Goal: Obtain resource: Download file/media

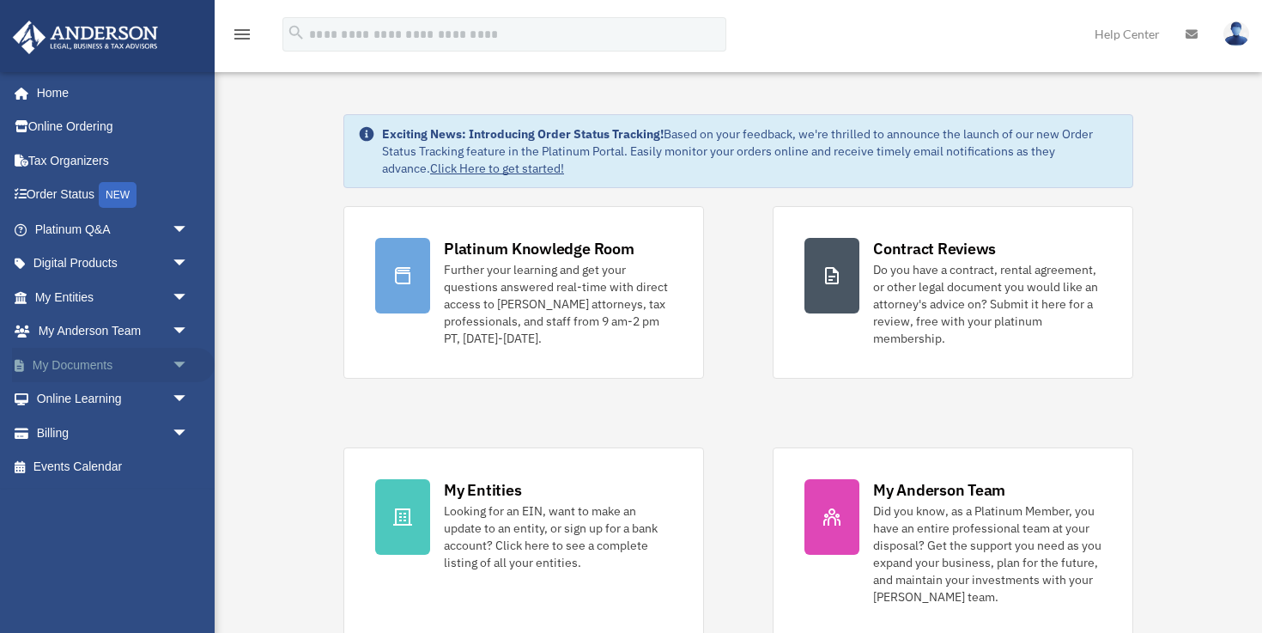
click at [178, 363] on span "arrow_drop_down" at bounding box center [189, 365] width 34 height 35
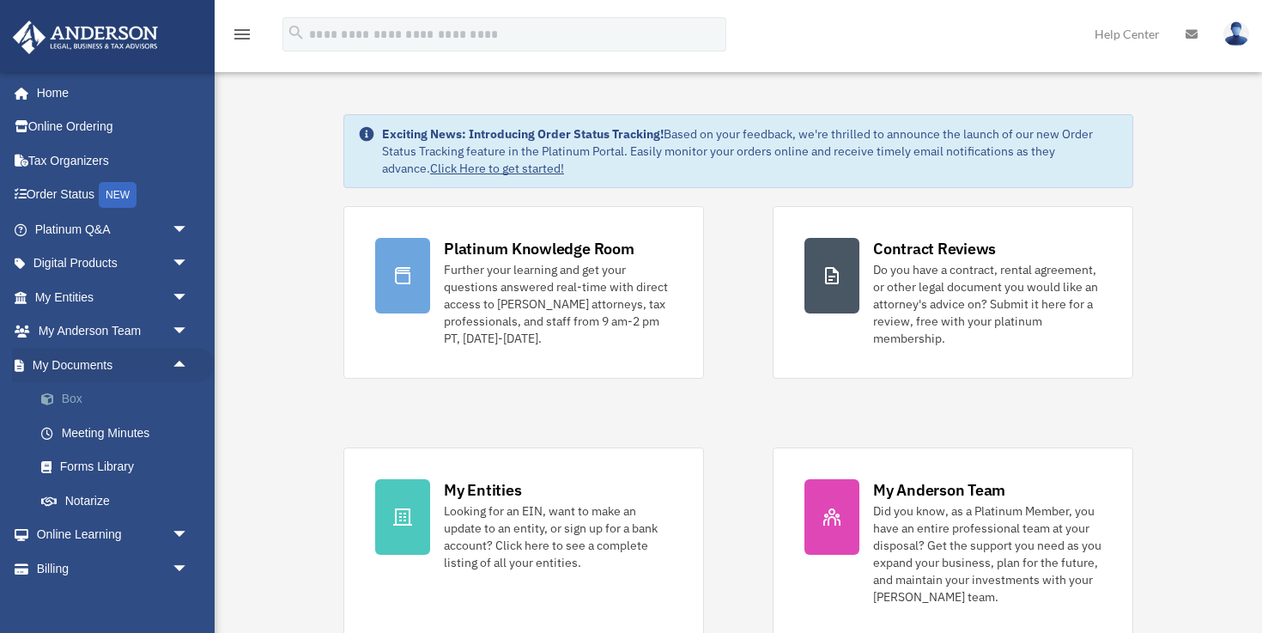
click at [69, 402] on link "Box" at bounding box center [119, 399] width 191 height 34
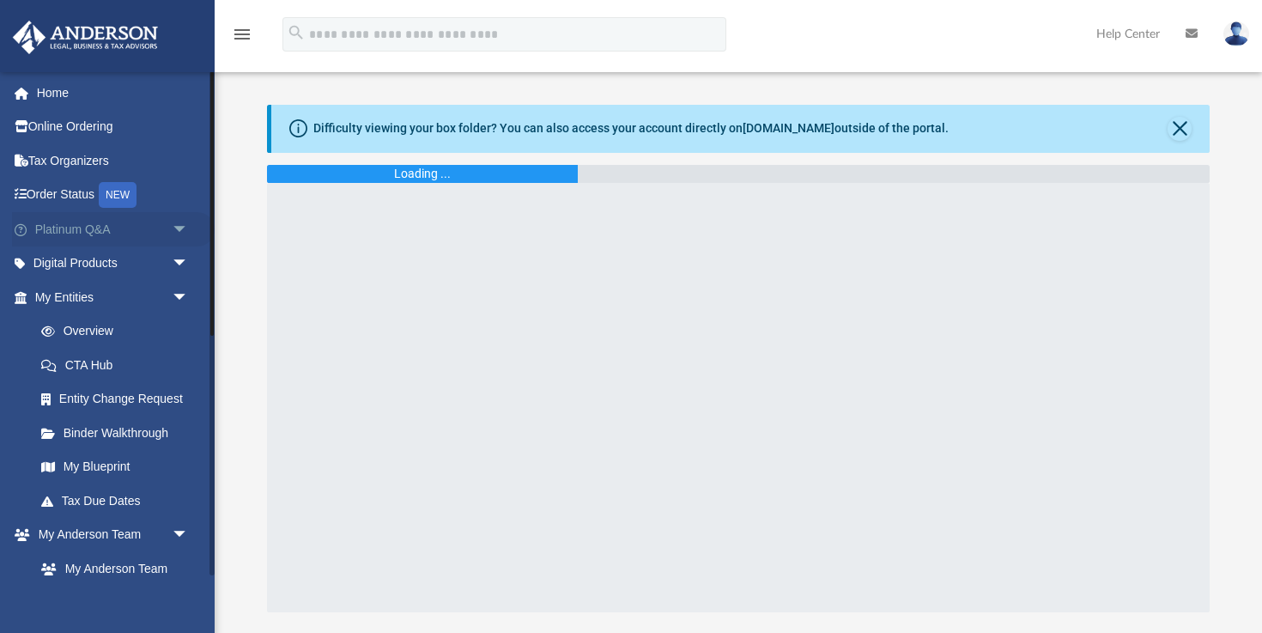
click at [60, 232] on link "Platinum Q&A arrow_drop_down" at bounding box center [113, 229] width 203 height 34
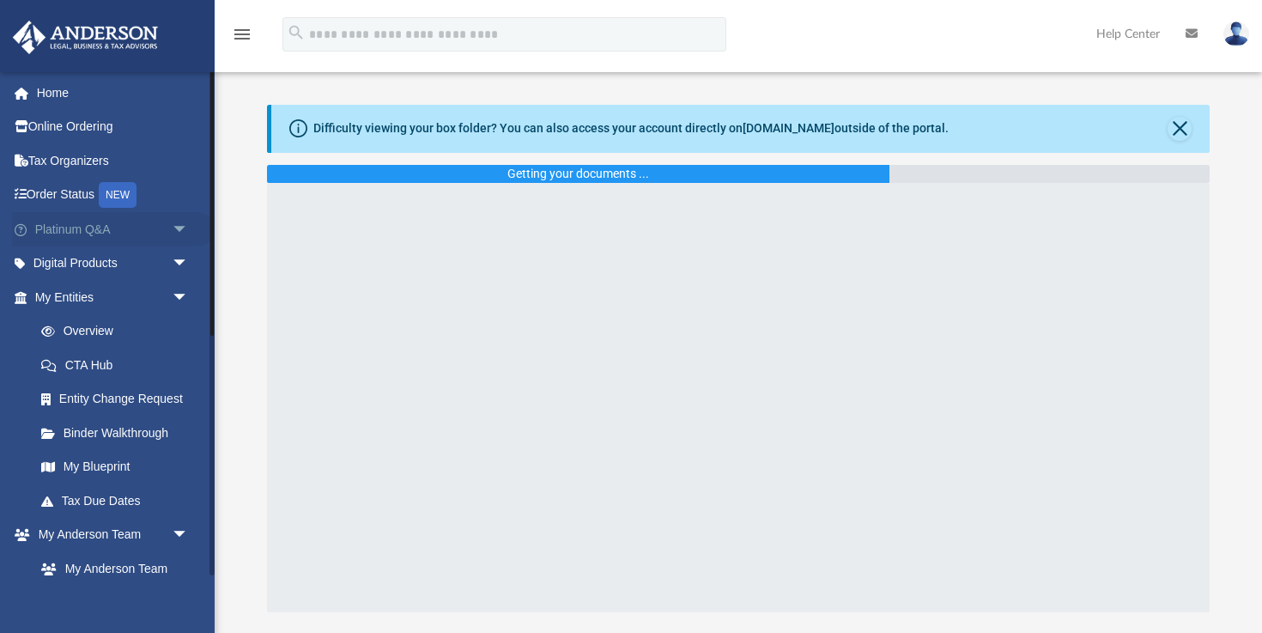
click at [179, 227] on span "arrow_drop_down" at bounding box center [189, 229] width 34 height 35
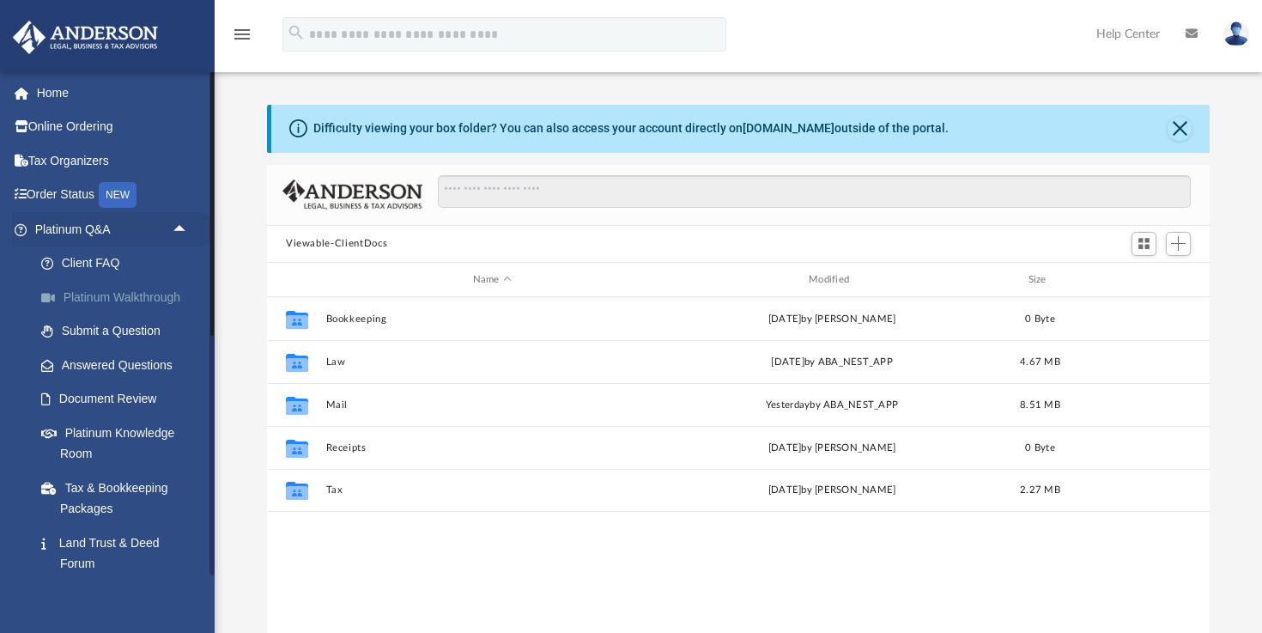
scroll to position [390, 943]
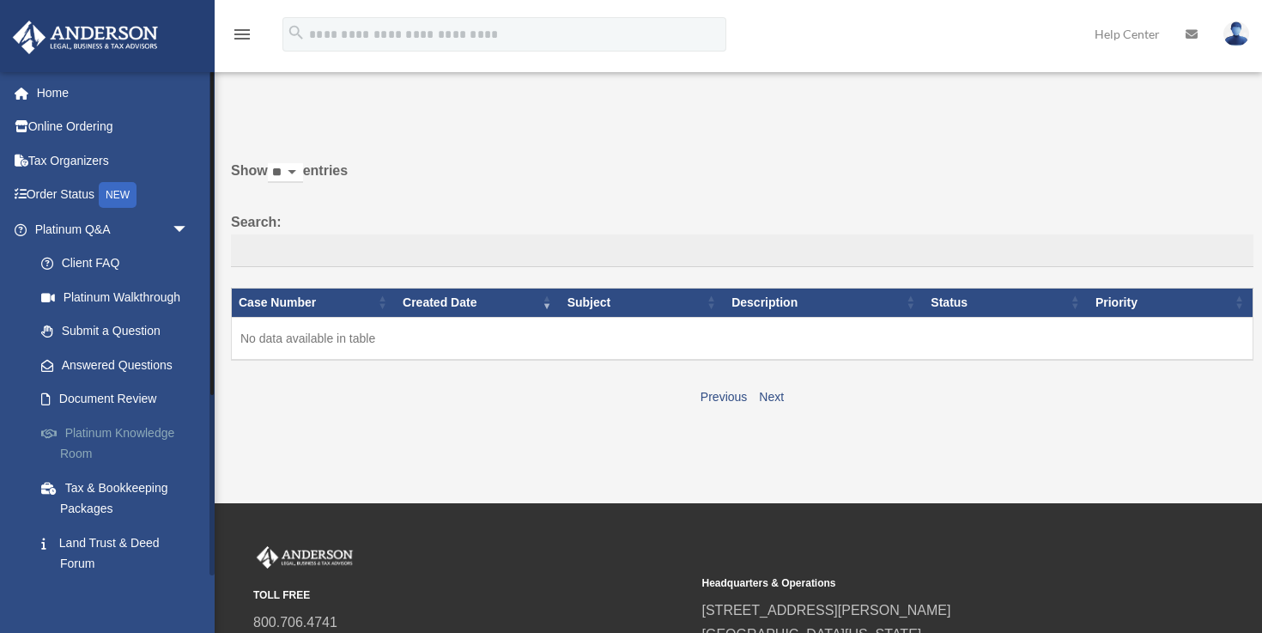
click at [94, 436] on link "Platinum Knowledge Room" at bounding box center [119, 443] width 191 height 55
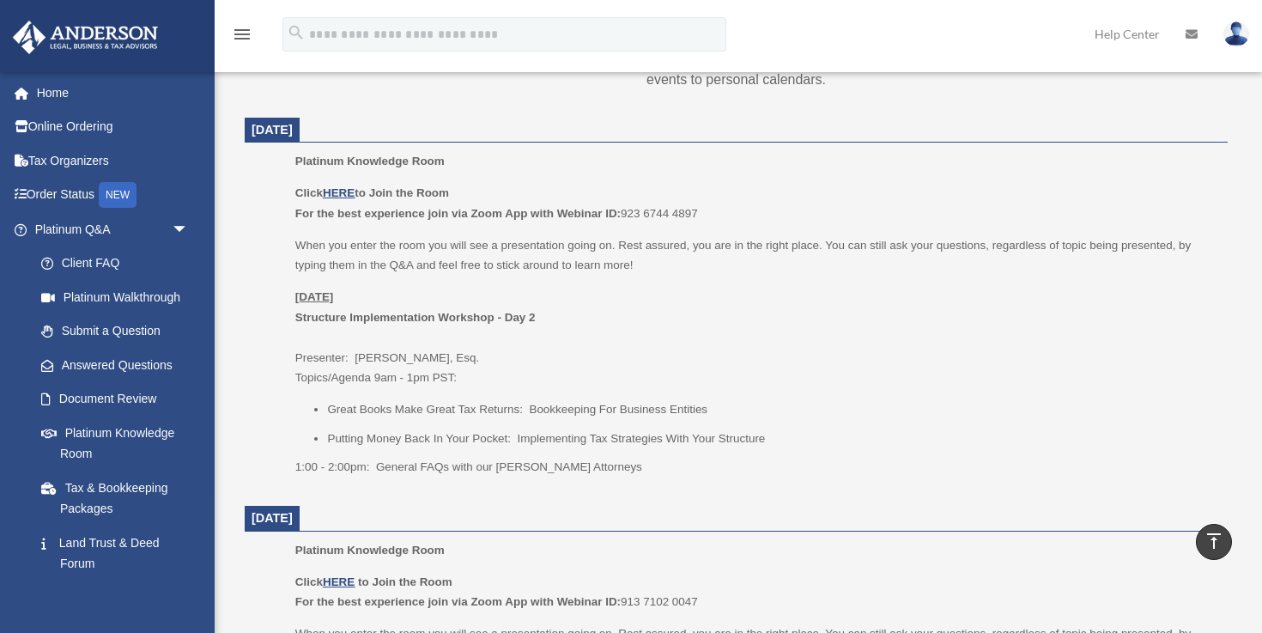
scroll to position [661, 0]
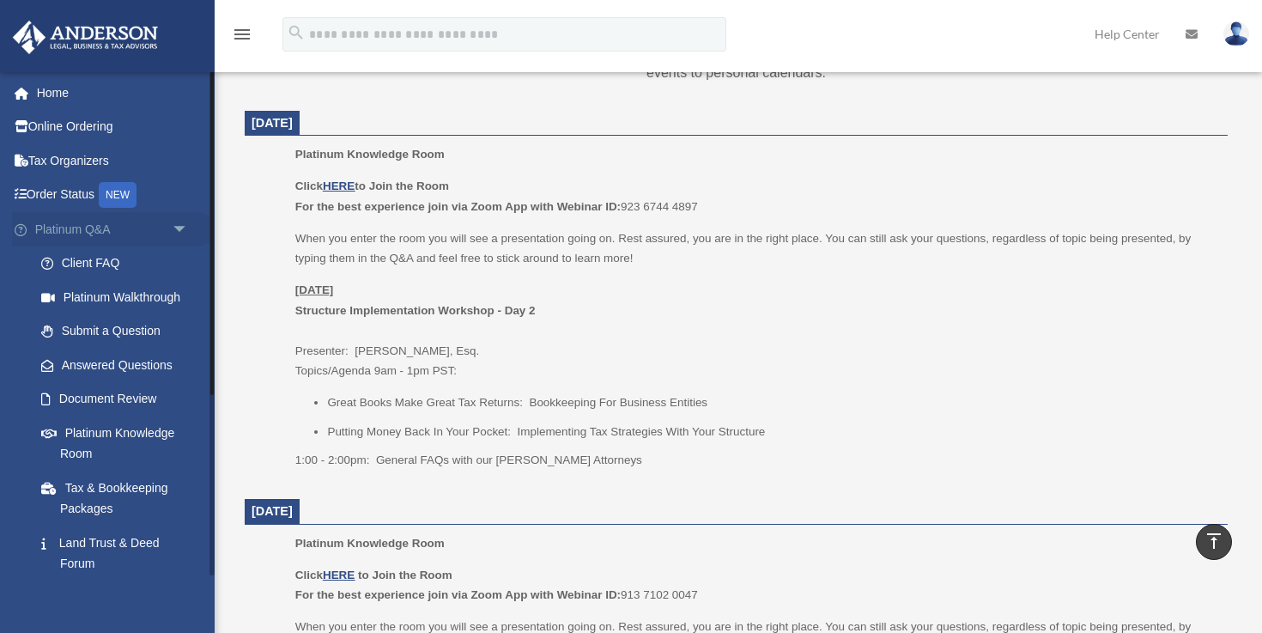
click at [178, 228] on span "arrow_drop_down" at bounding box center [189, 229] width 34 height 35
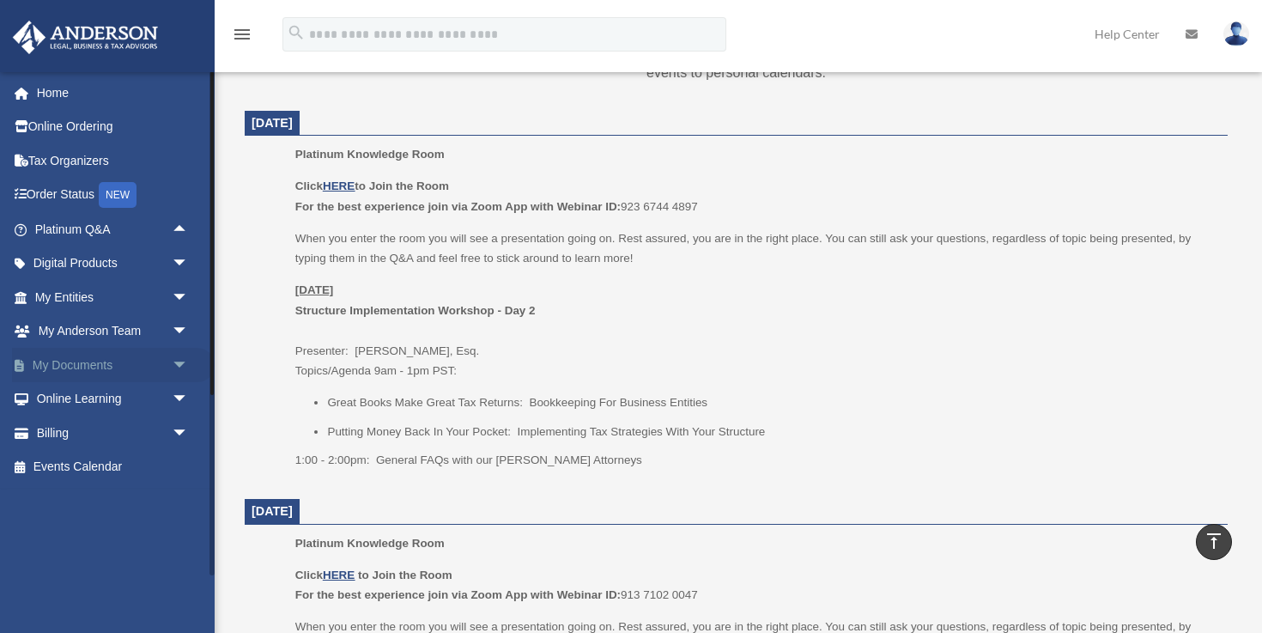
click at [180, 365] on span "arrow_drop_down" at bounding box center [189, 365] width 34 height 35
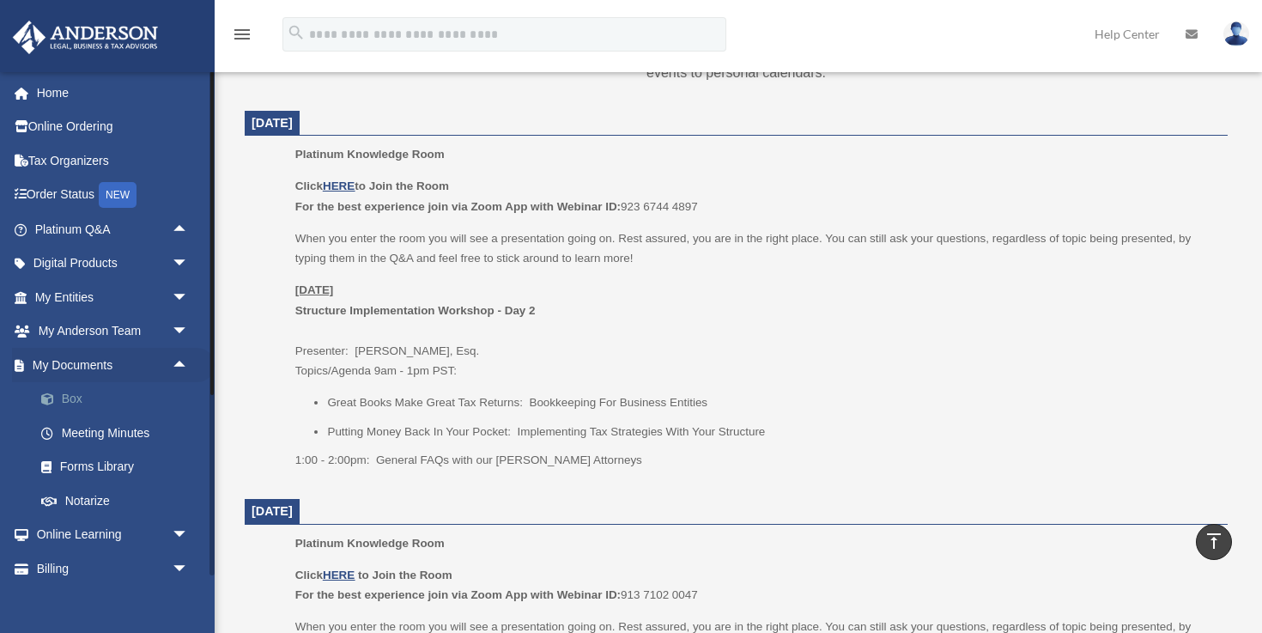
click at [100, 400] on link "Box" at bounding box center [119, 399] width 191 height 34
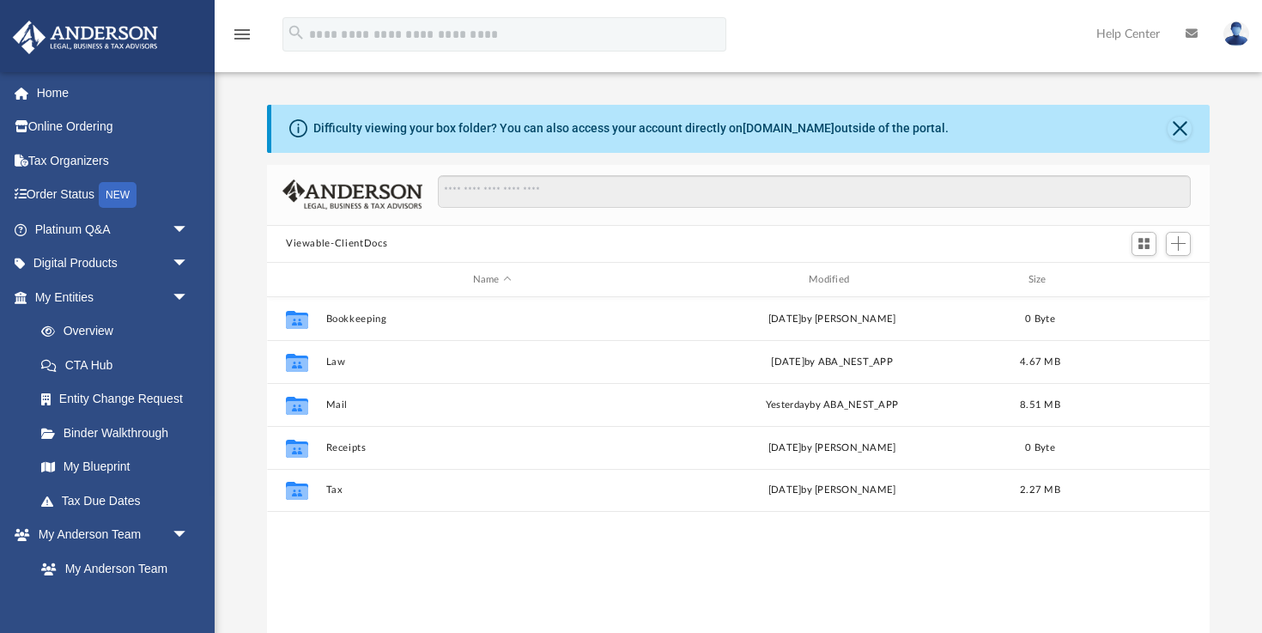
scroll to position [390, 943]
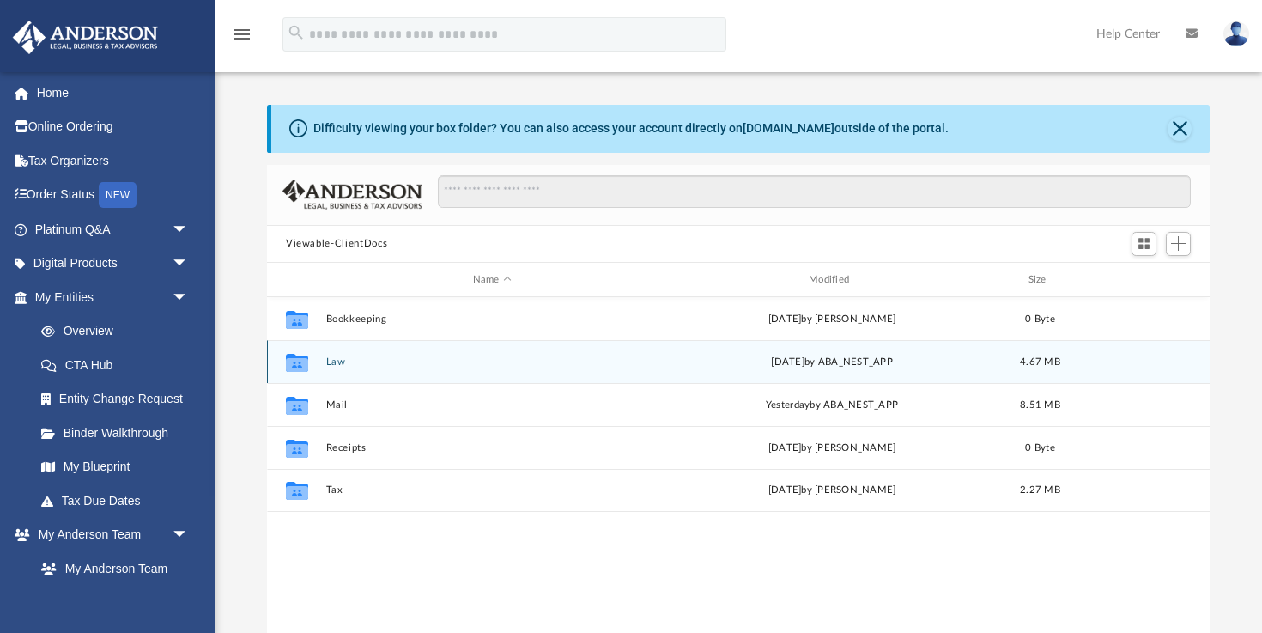
click at [337, 360] on button "Law" at bounding box center [492, 361] width 332 height 11
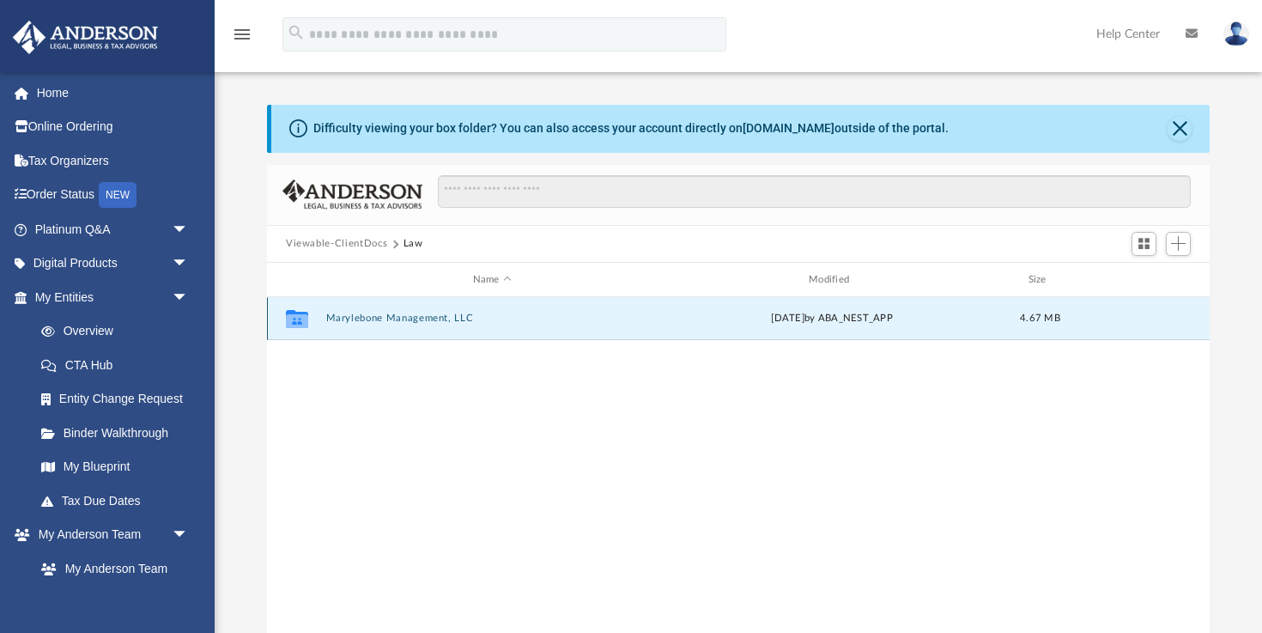
click at [366, 317] on button "Marylebone Management, LLC" at bounding box center [492, 318] width 332 height 11
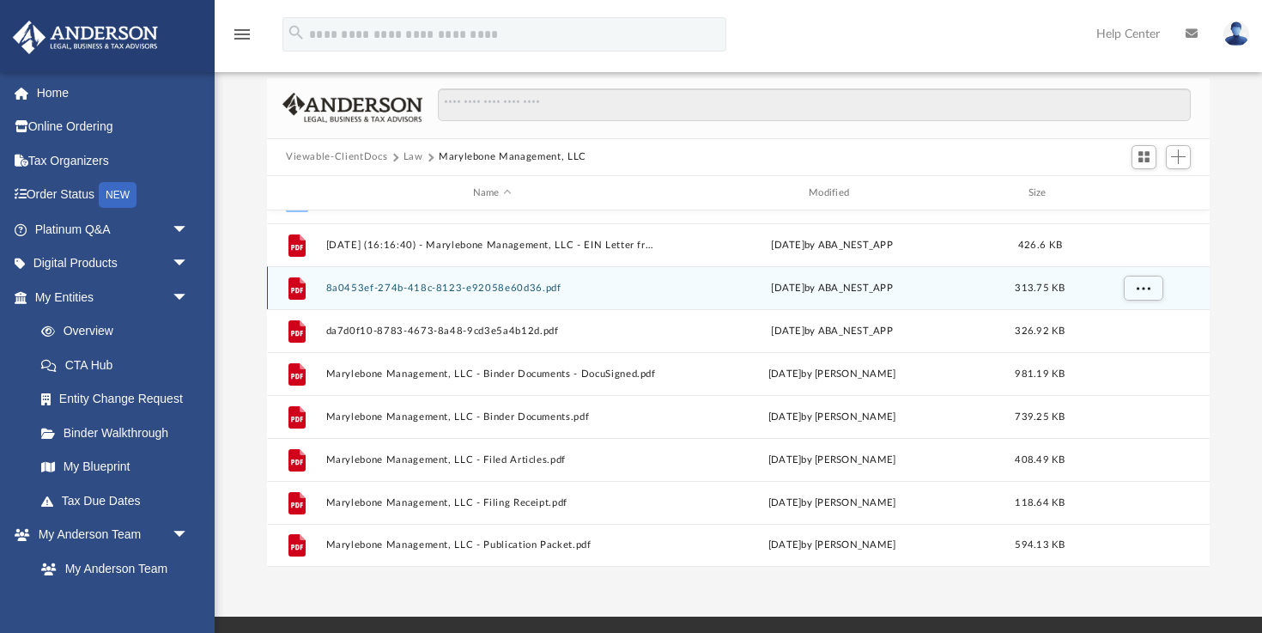
scroll to position [113, 0]
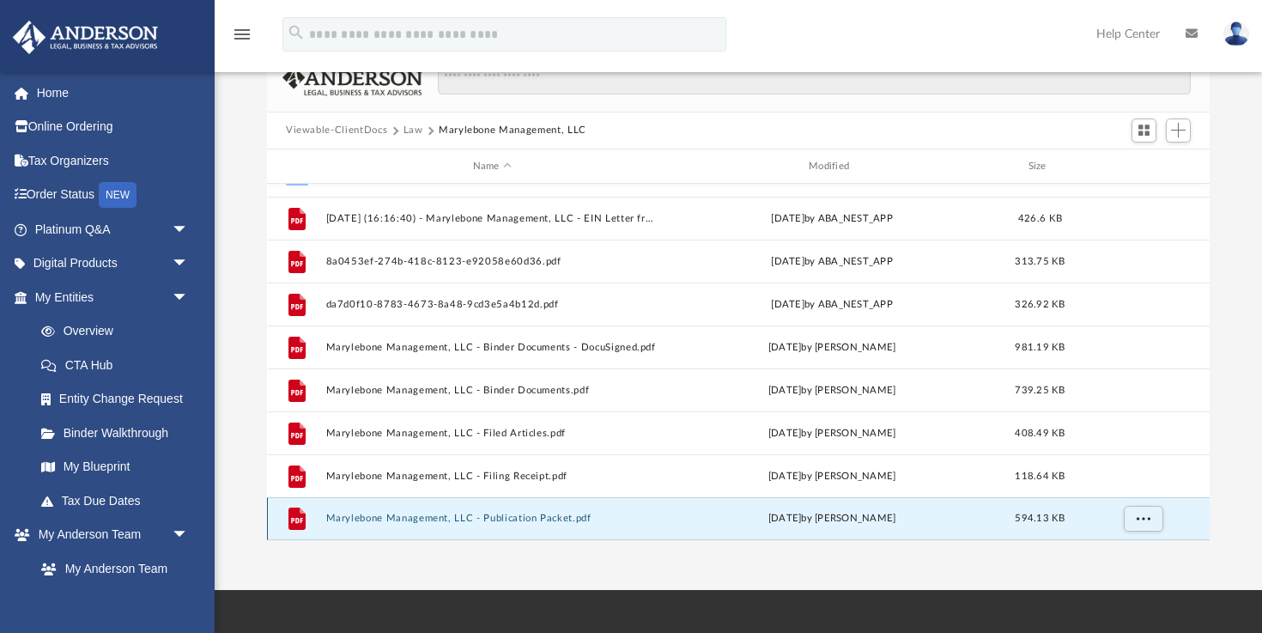
click at [526, 515] on button "Marylebone Management, LLC - Publication Packet.pdf" at bounding box center [492, 518] width 332 height 11
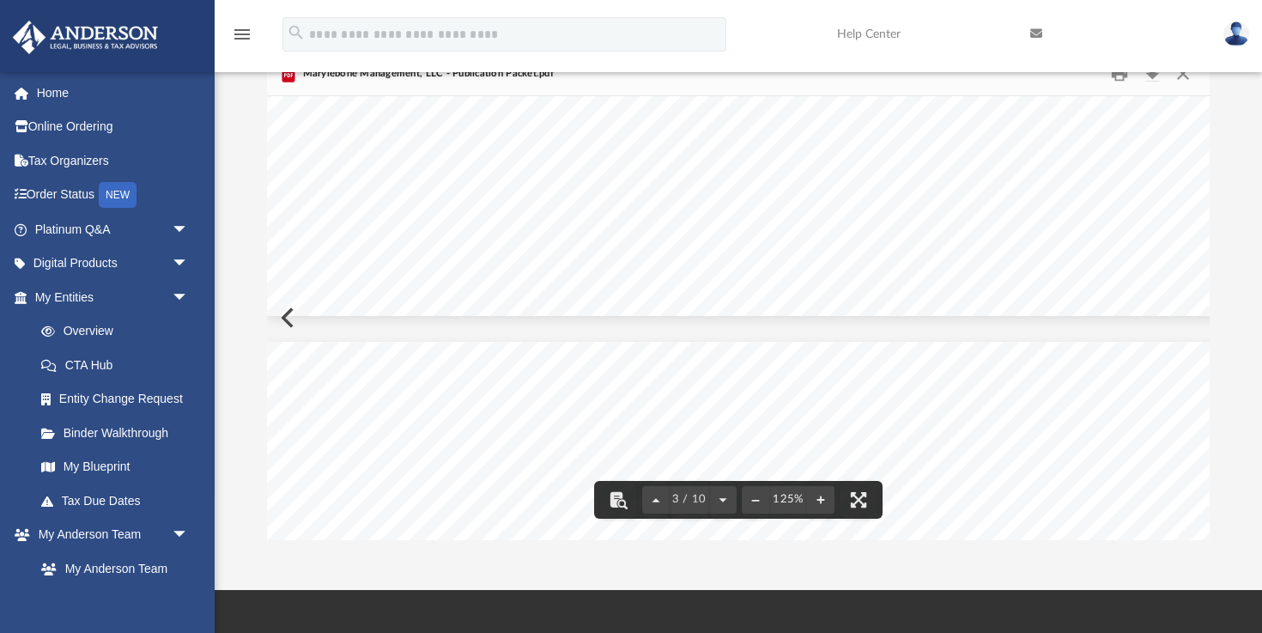
scroll to position [3814, 0]
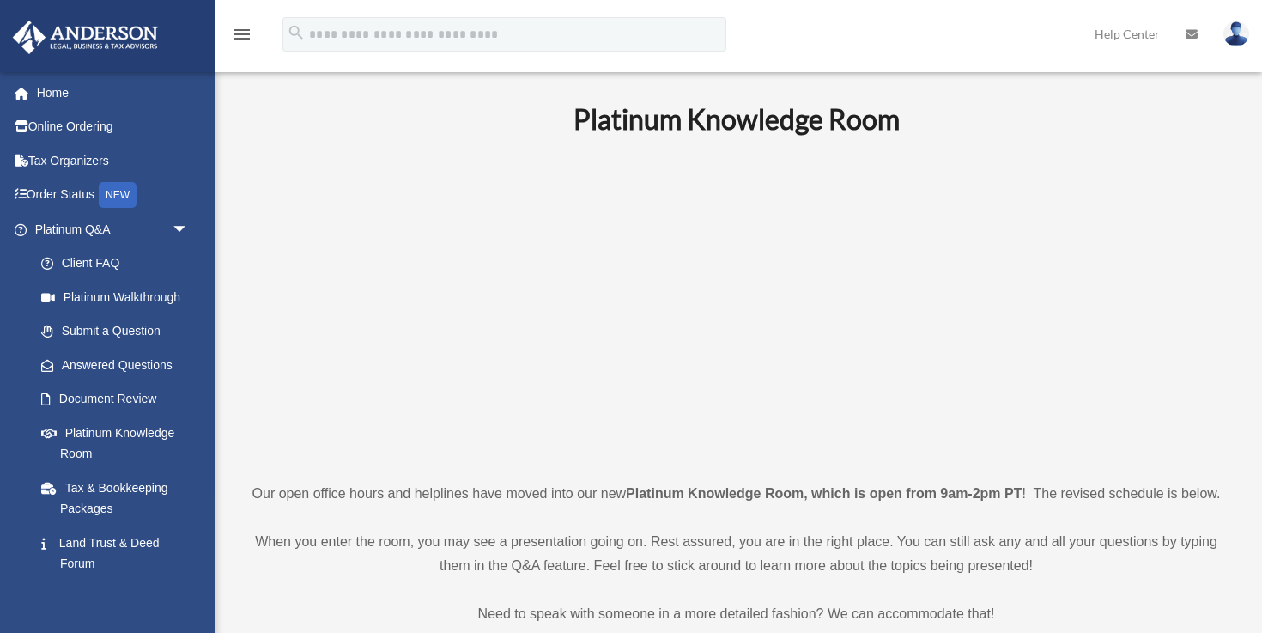
scroll to position [661, 0]
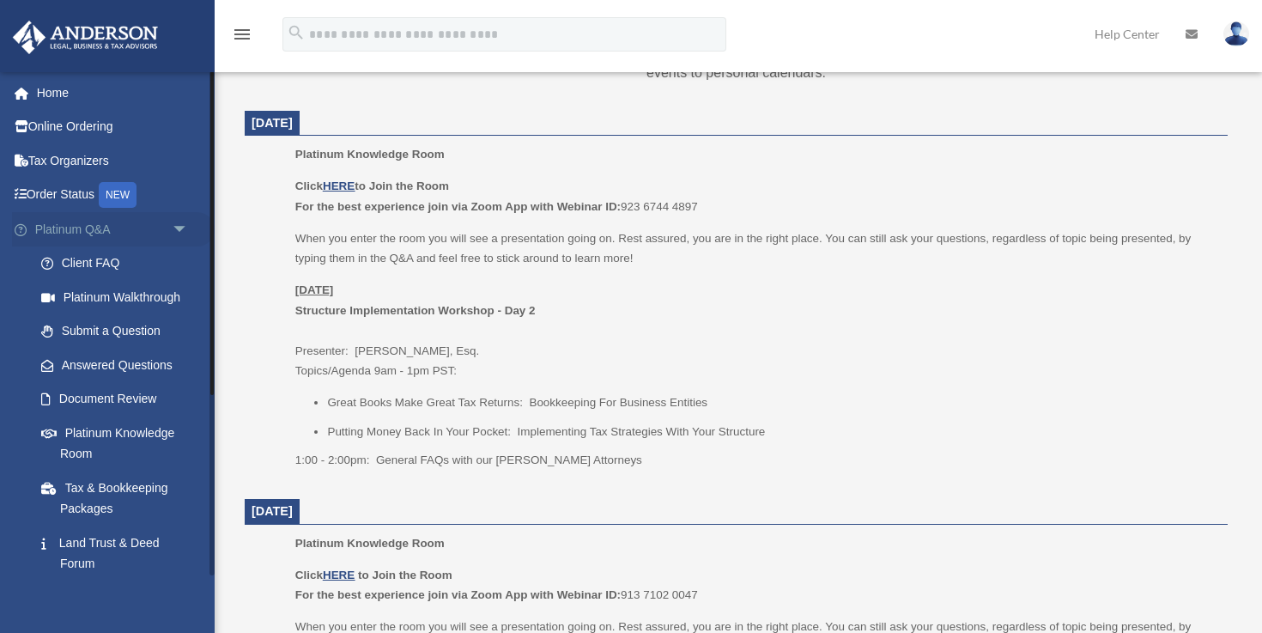
click at [179, 228] on span "arrow_drop_down" at bounding box center [189, 229] width 34 height 35
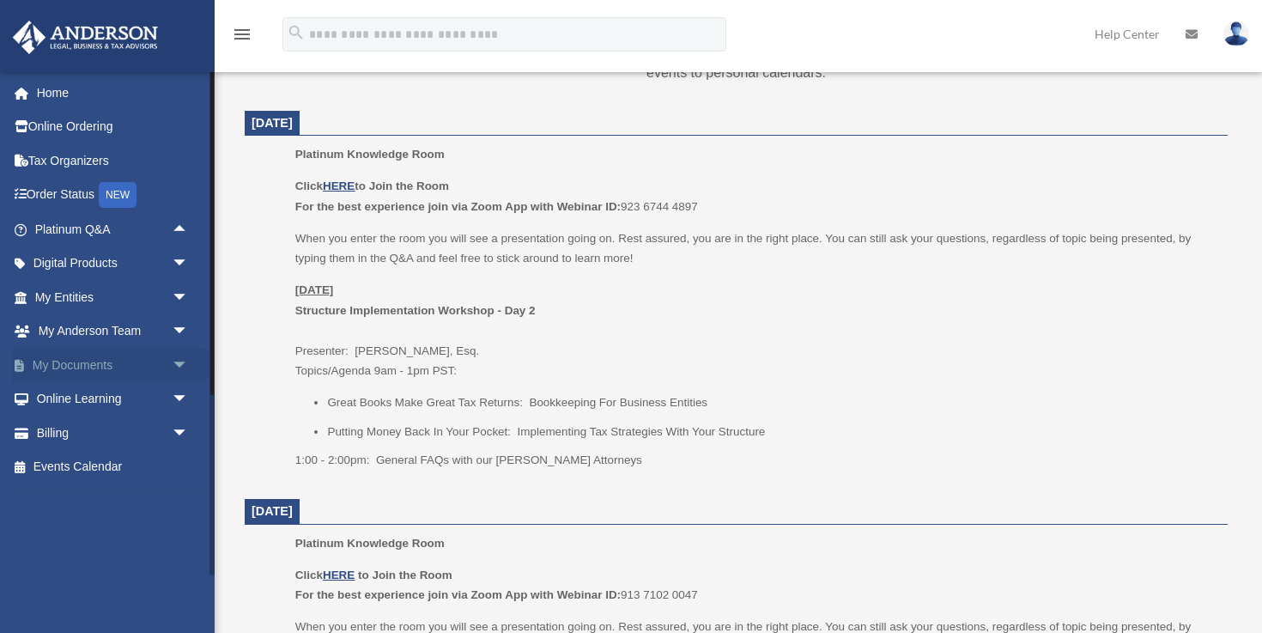
click at [181, 362] on span "arrow_drop_down" at bounding box center [189, 365] width 34 height 35
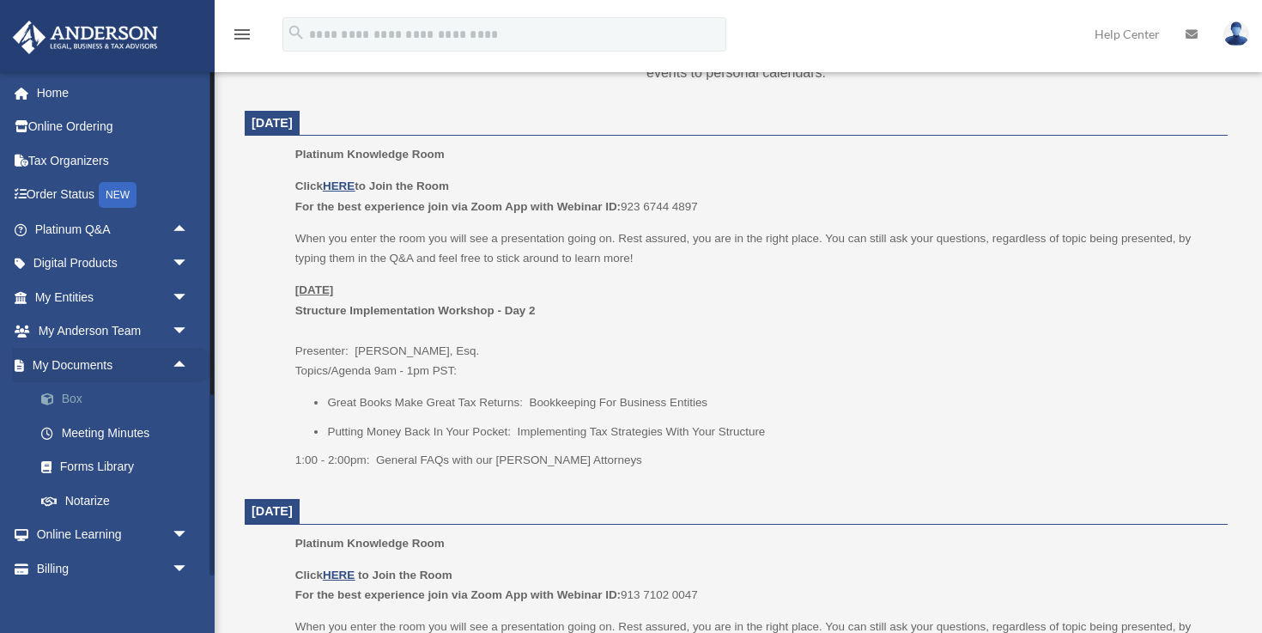
click at [65, 402] on link "Box" at bounding box center [119, 399] width 191 height 34
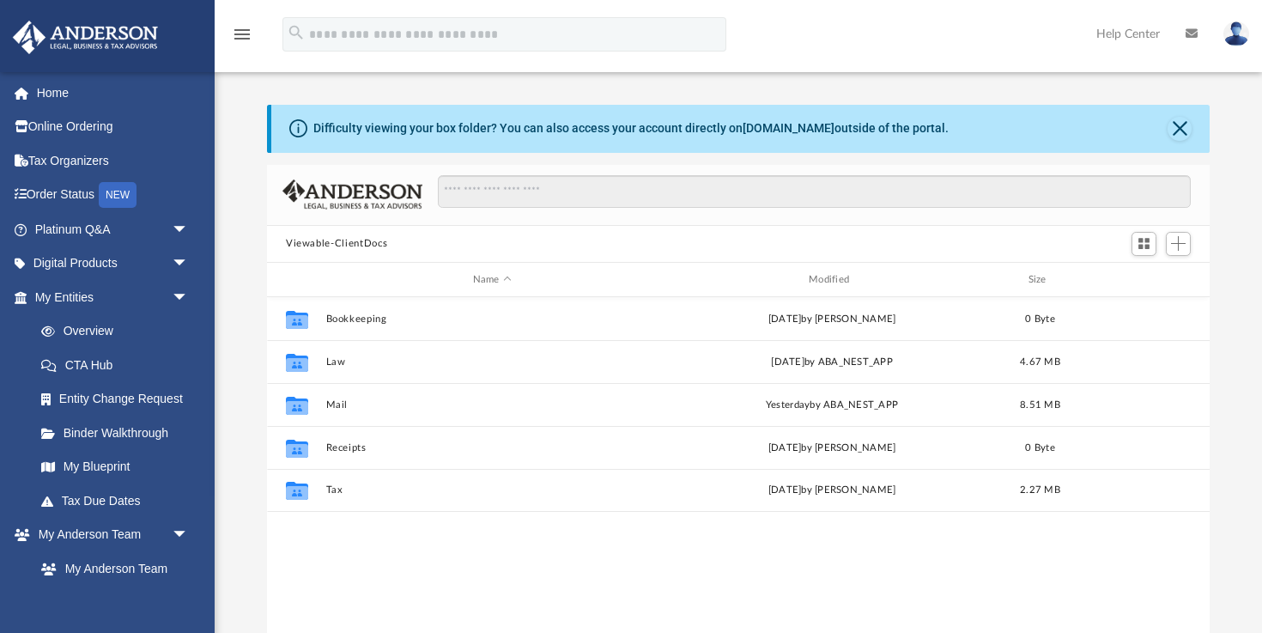
scroll to position [390, 943]
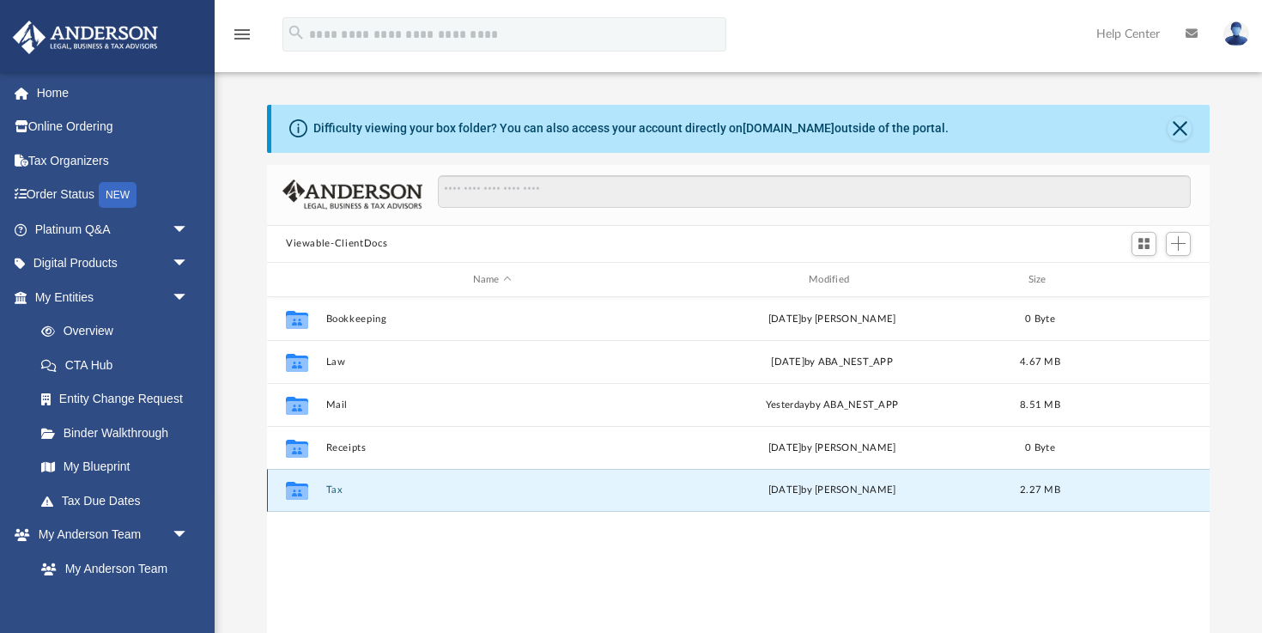
click at [335, 489] on button "Tax" at bounding box center [492, 490] width 332 height 11
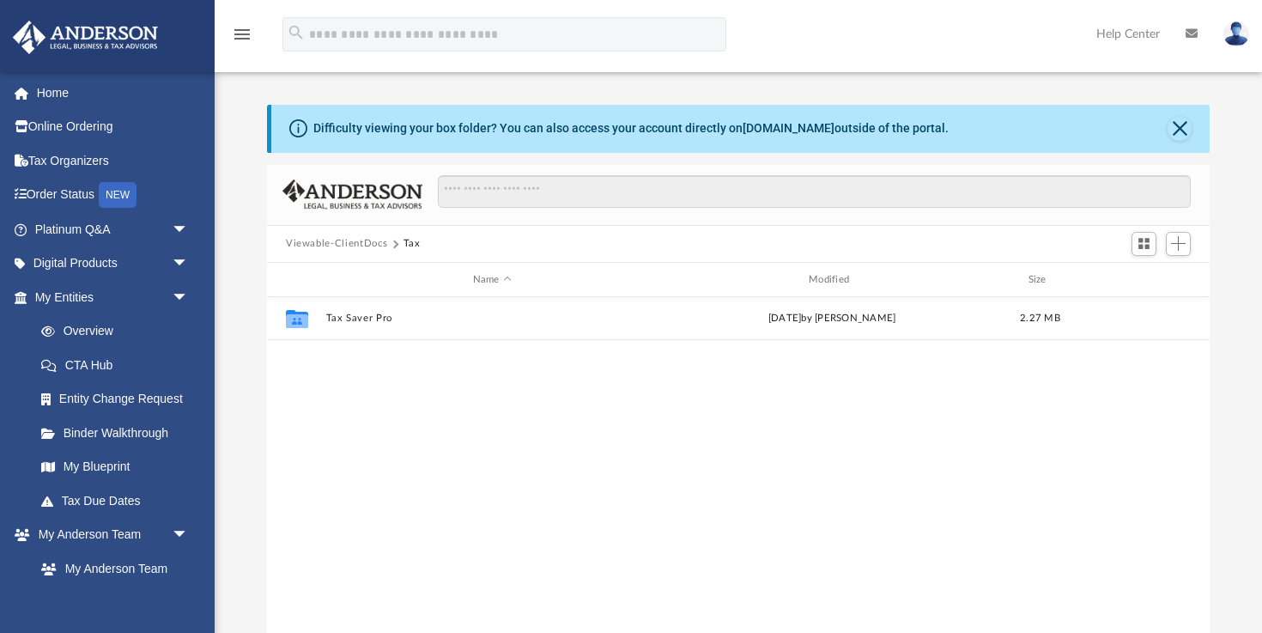
click at [327, 246] on button "Viewable-ClientDocs" at bounding box center [336, 243] width 101 height 15
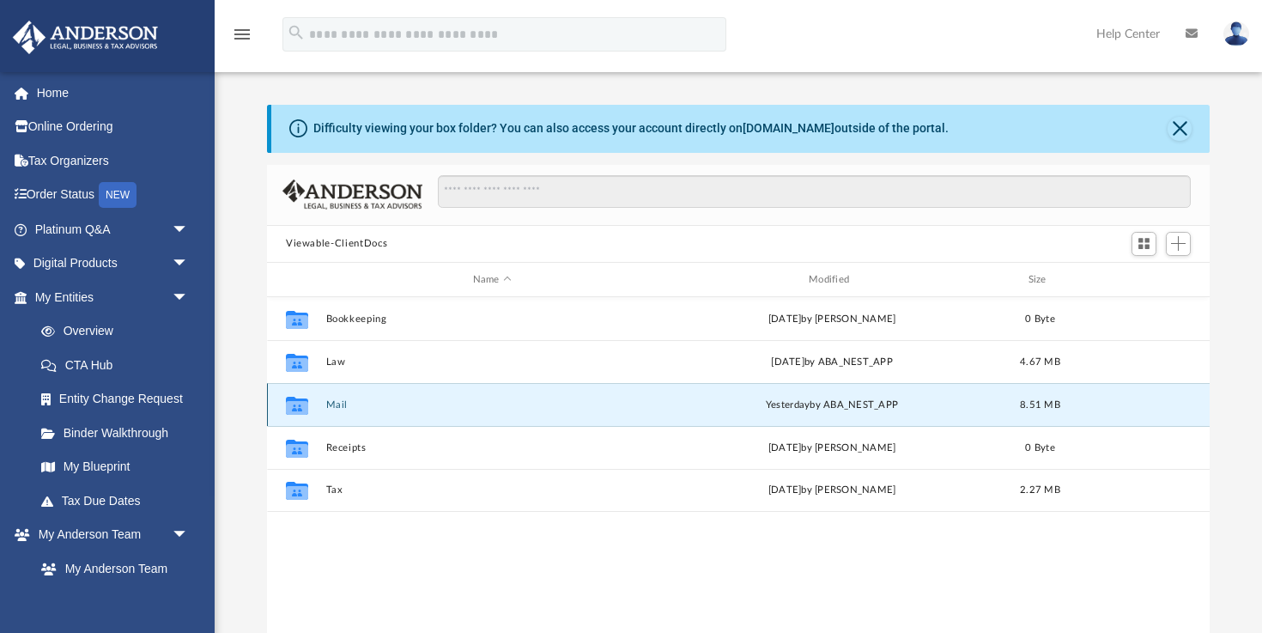
click at [333, 407] on button "Mail" at bounding box center [492, 404] width 332 height 11
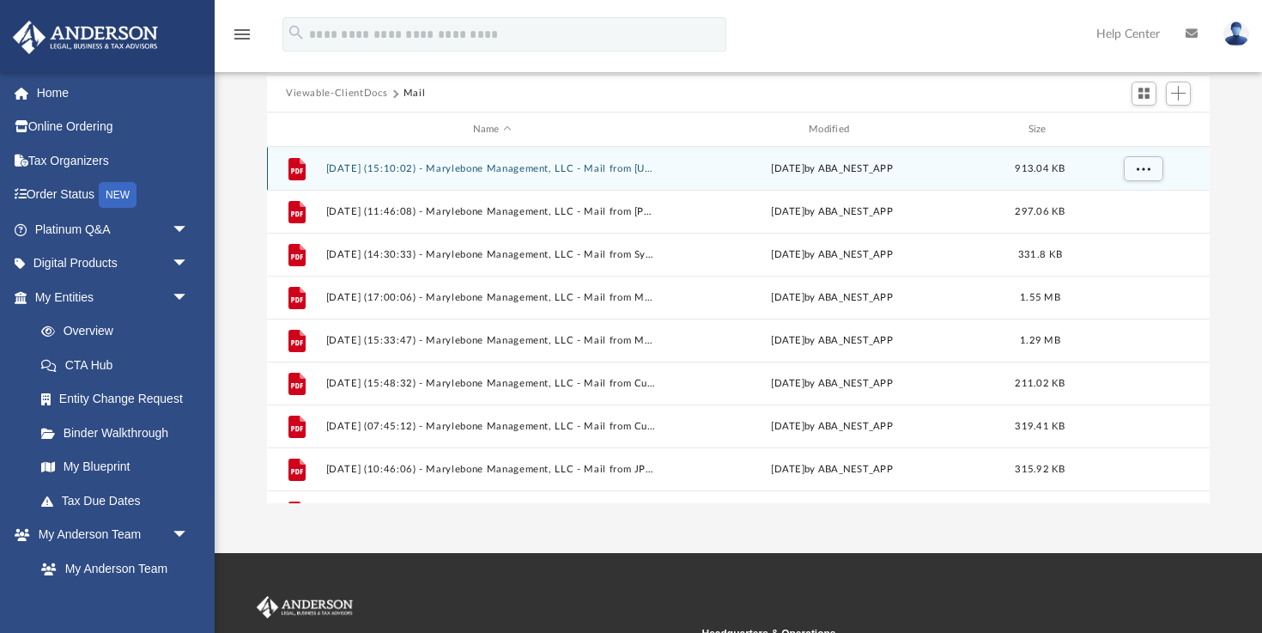
scroll to position [153, 0]
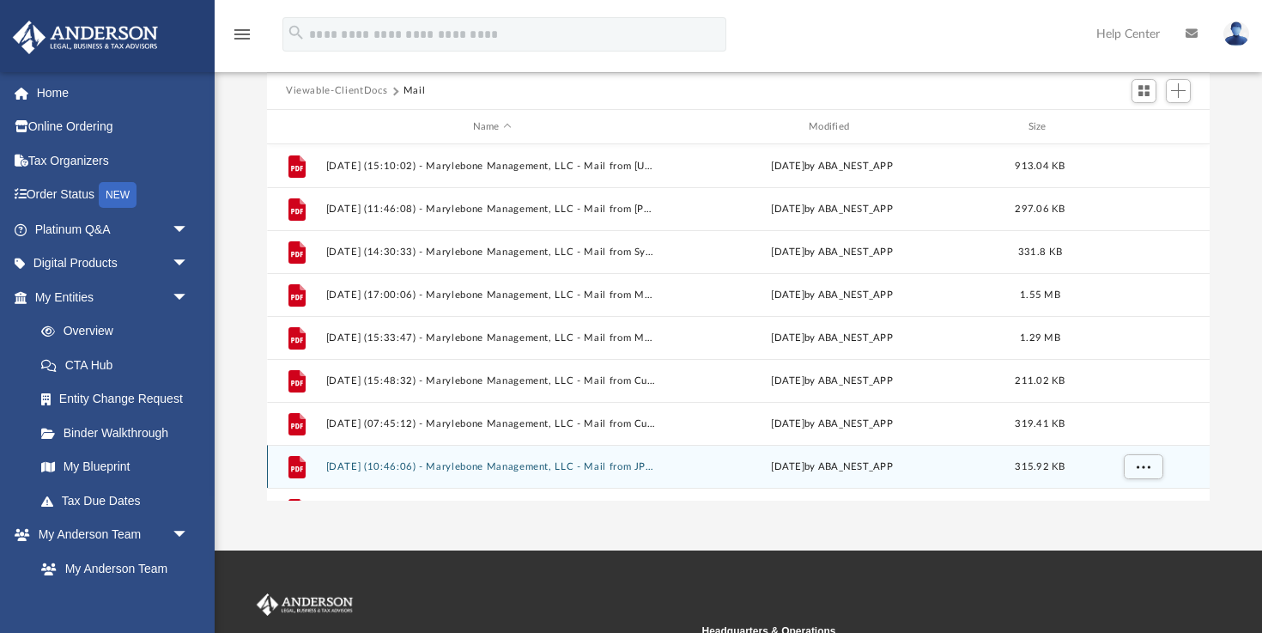
click at [605, 465] on button "[DATE] (10:46:06) - Marylebone Management, LLC - Mail from JPMorgan Chase Bank,…" at bounding box center [492, 466] width 332 height 11
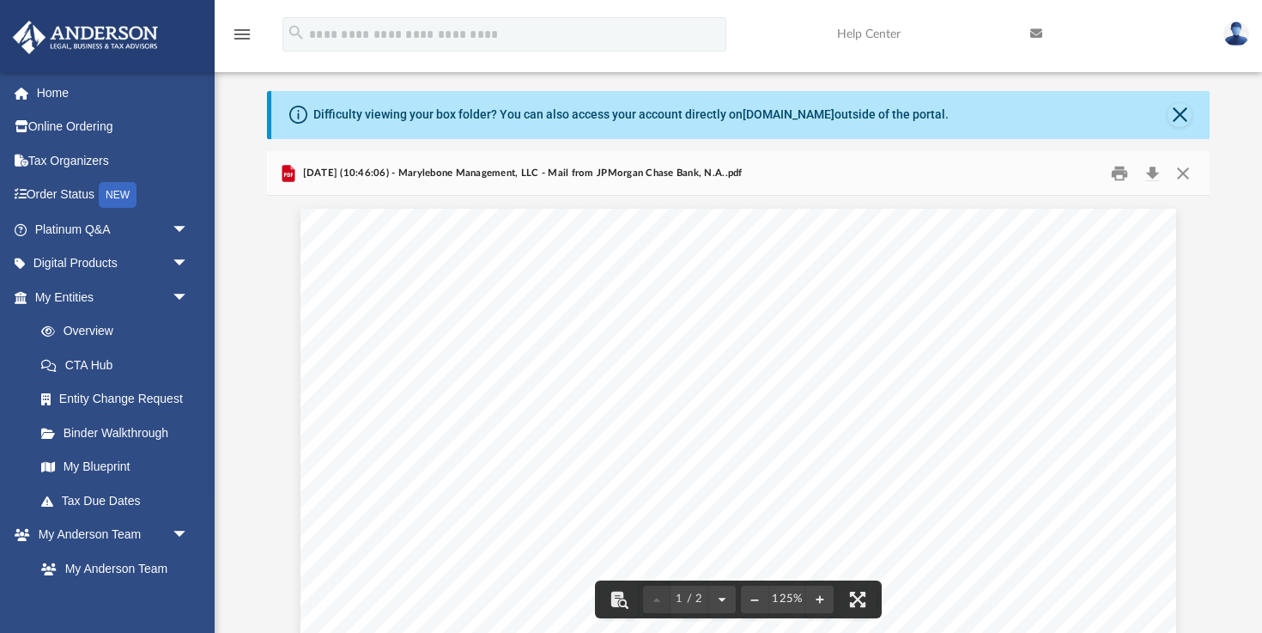
scroll to position [246, 0]
click at [1189, 170] on button "Close" at bounding box center [1183, 173] width 31 height 27
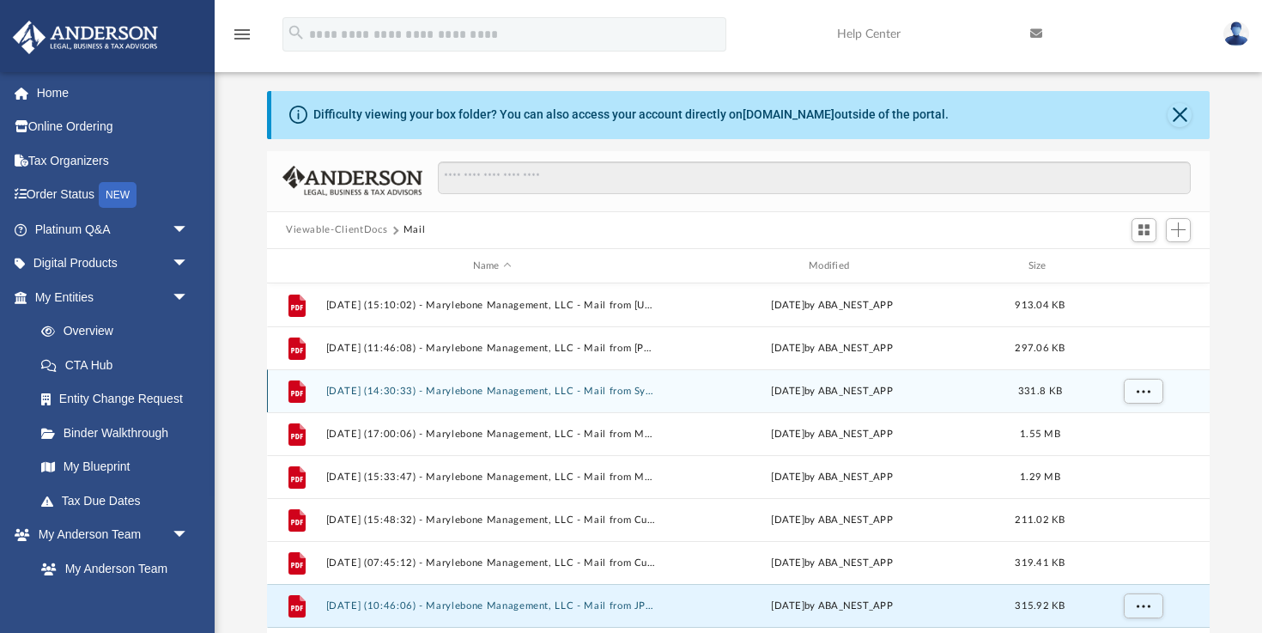
scroll to position [0, 0]
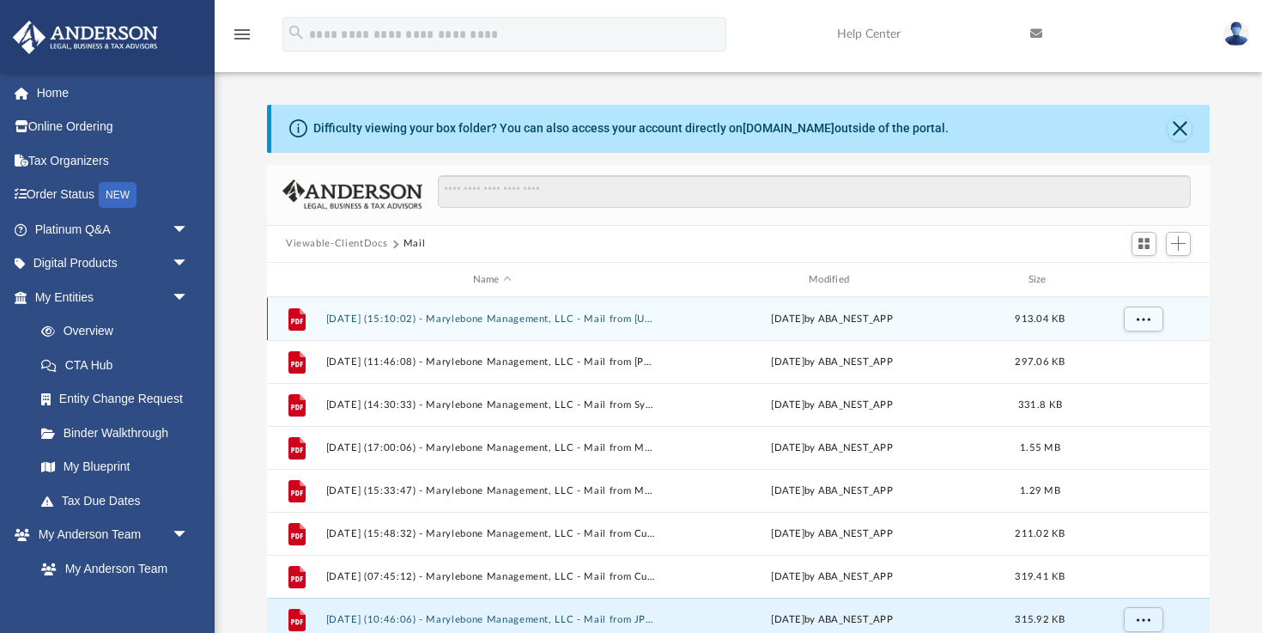
click at [639, 317] on button "[DATE] (15:10:02) - Marylebone Management, LLC - Mail from [US_STATE] State Dep…" at bounding box center [492, 318] width 332 height 11
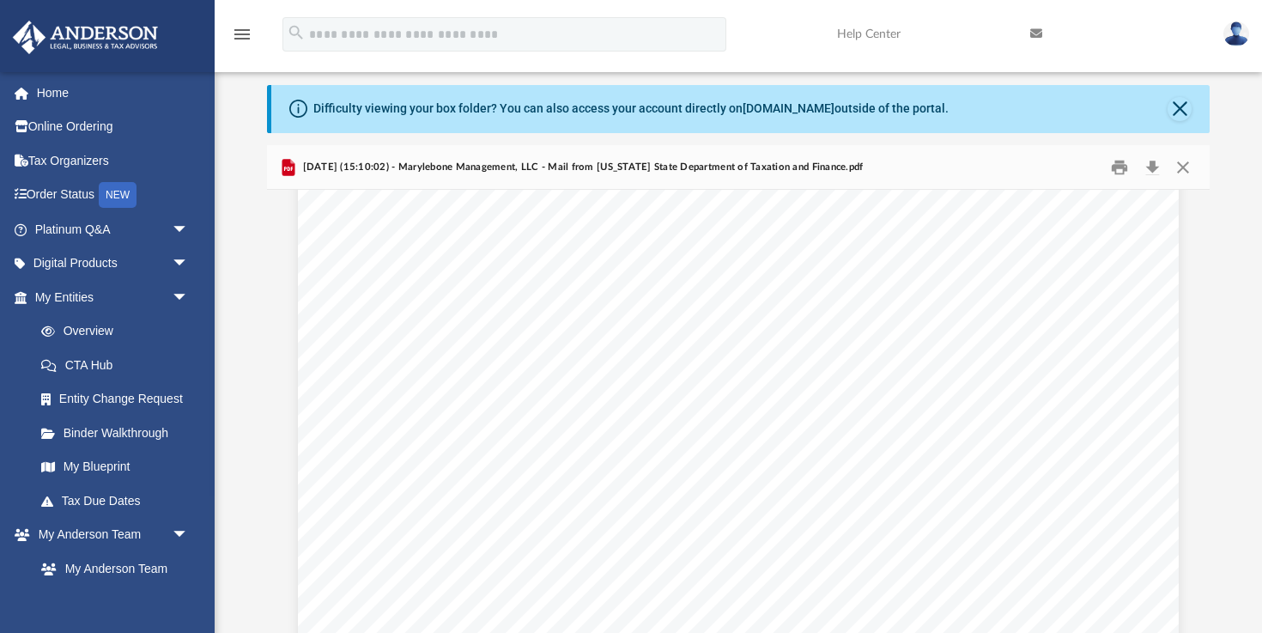
scroll to position [347, 0]
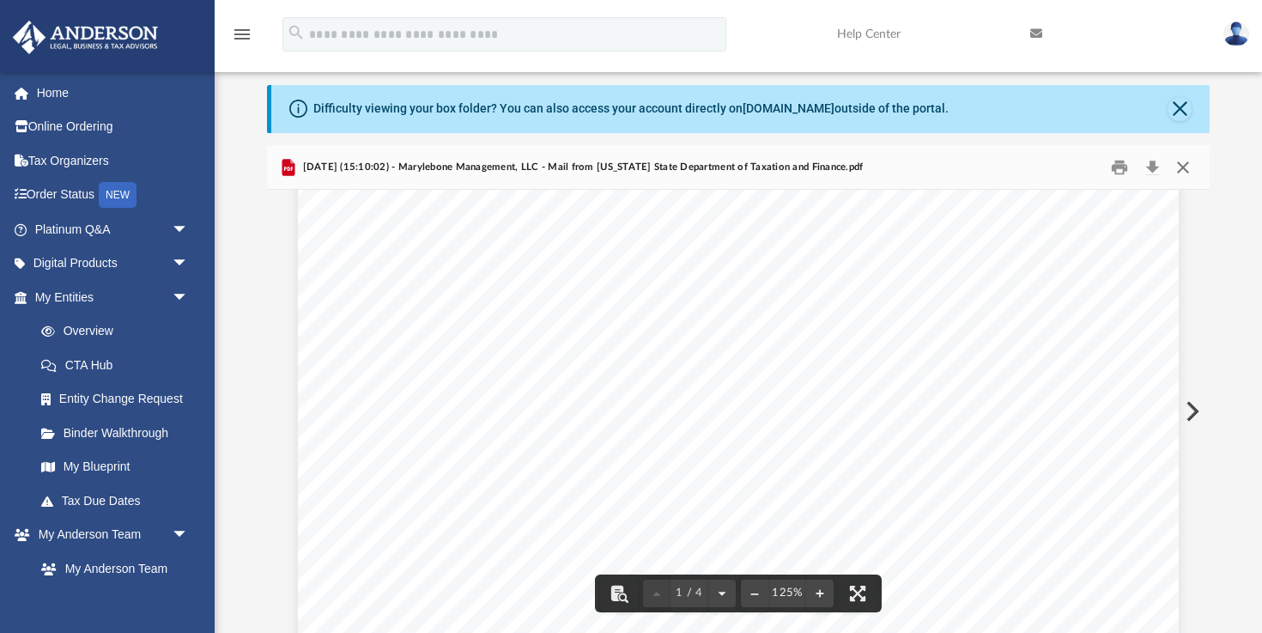
click at [1184, 178] on button "Close" at bounding box center [1183, 167] width 31 height 27
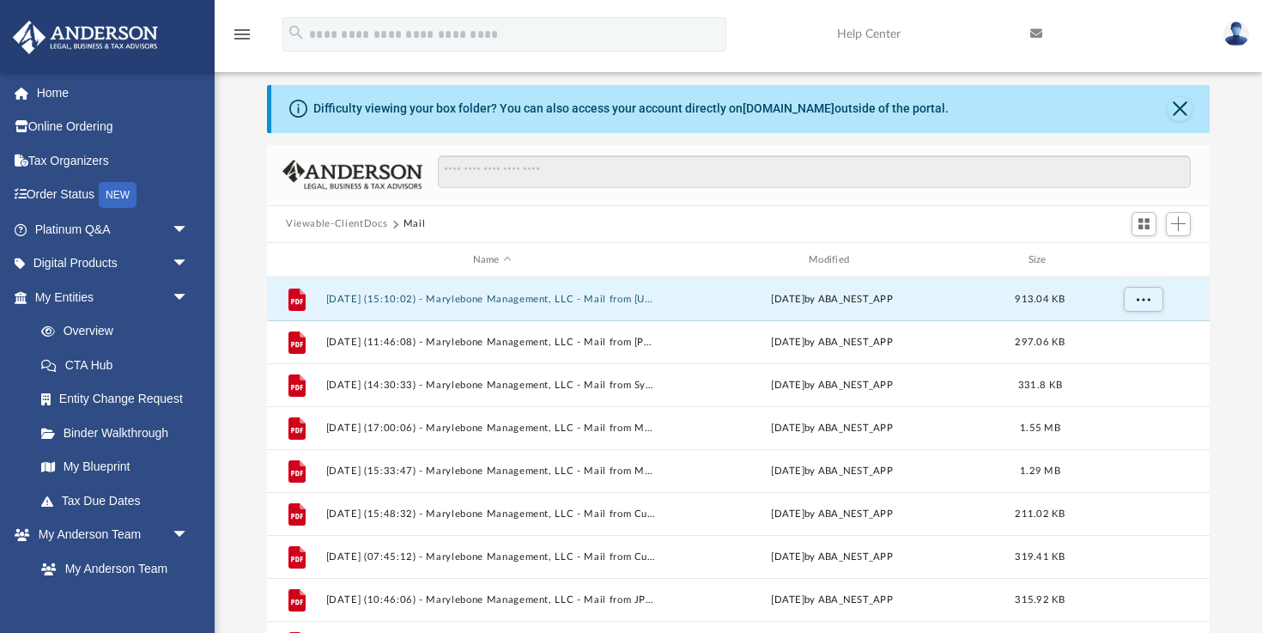
click at [336, 226] on button "Viewable-ClientDocs" at bounding box center [336, 223] width 101 height 15
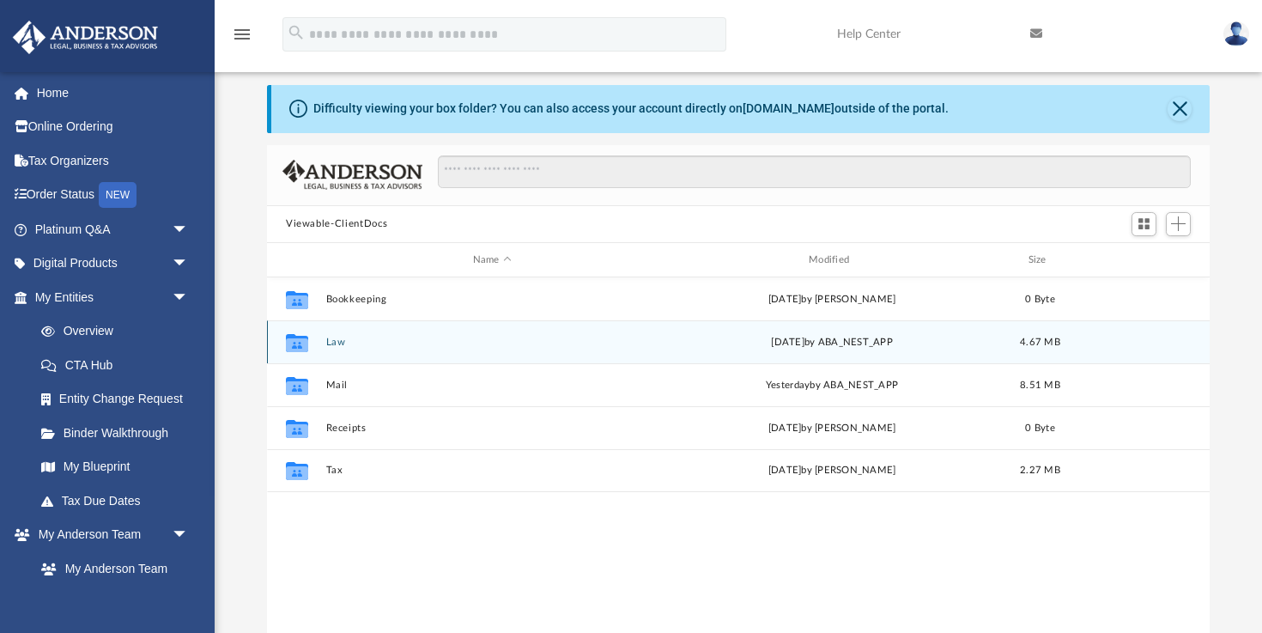
click at [335, 343] on button "Law" at bounding box center [492, 342] width 332 height 11
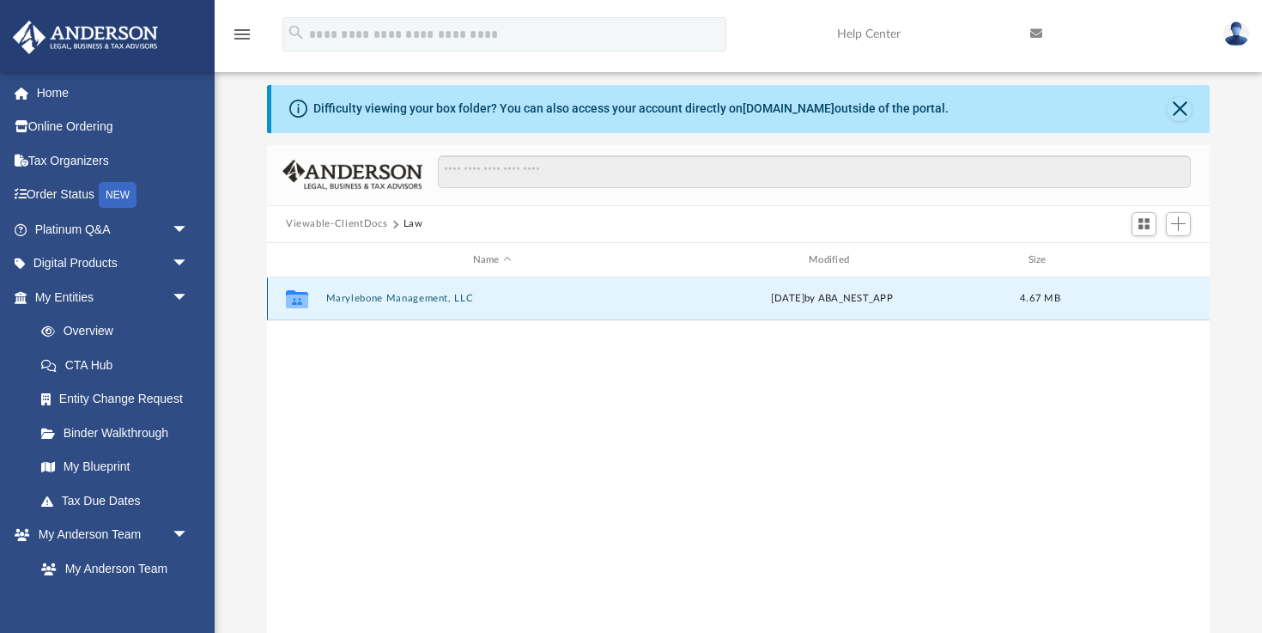
click at [363, 295] on button "Marylebone Management, LLC" at bounding box center [492, 299] width 332 height 11
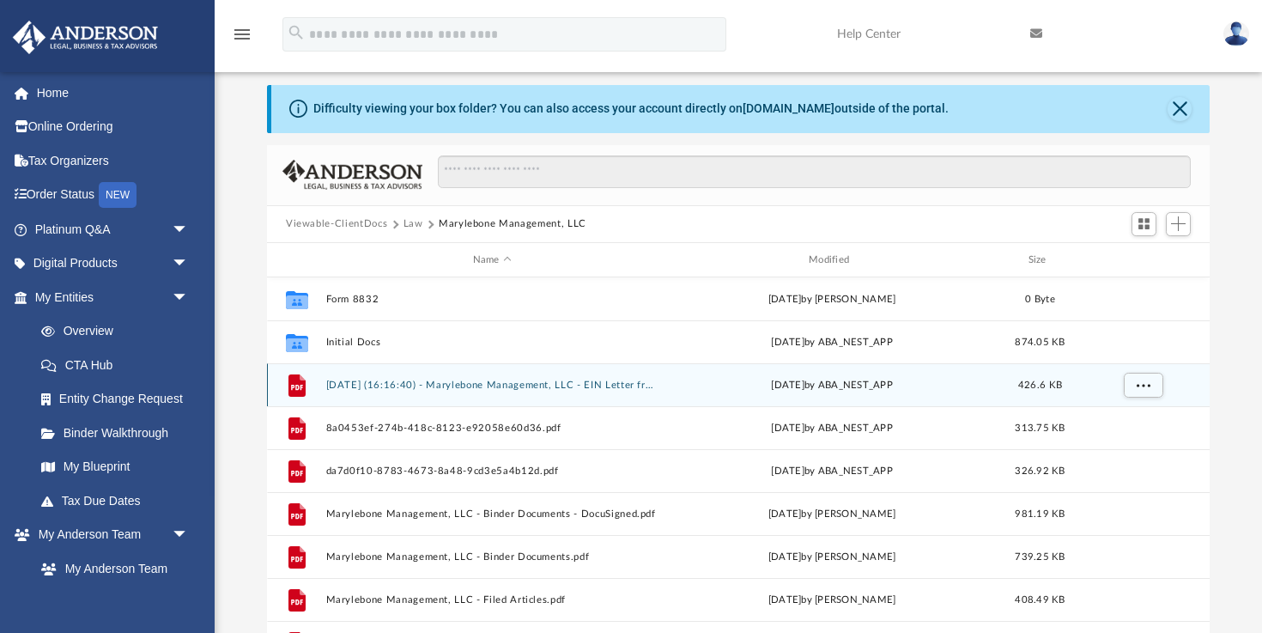
click at [422, 380] on button "[DATE] (16:16:40) - Marylebone Management, LLC - EIN Letter from IRS.pdf" at bounding box center [492, 385] width 332 height 11
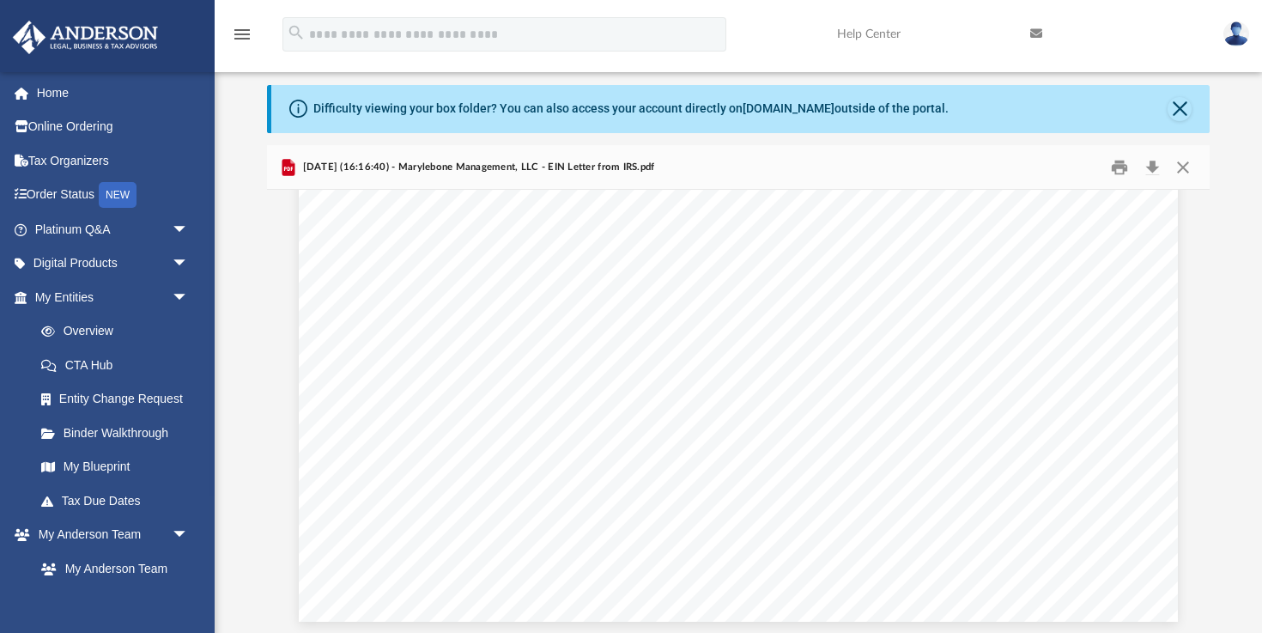
scroll to position [4190, 0]
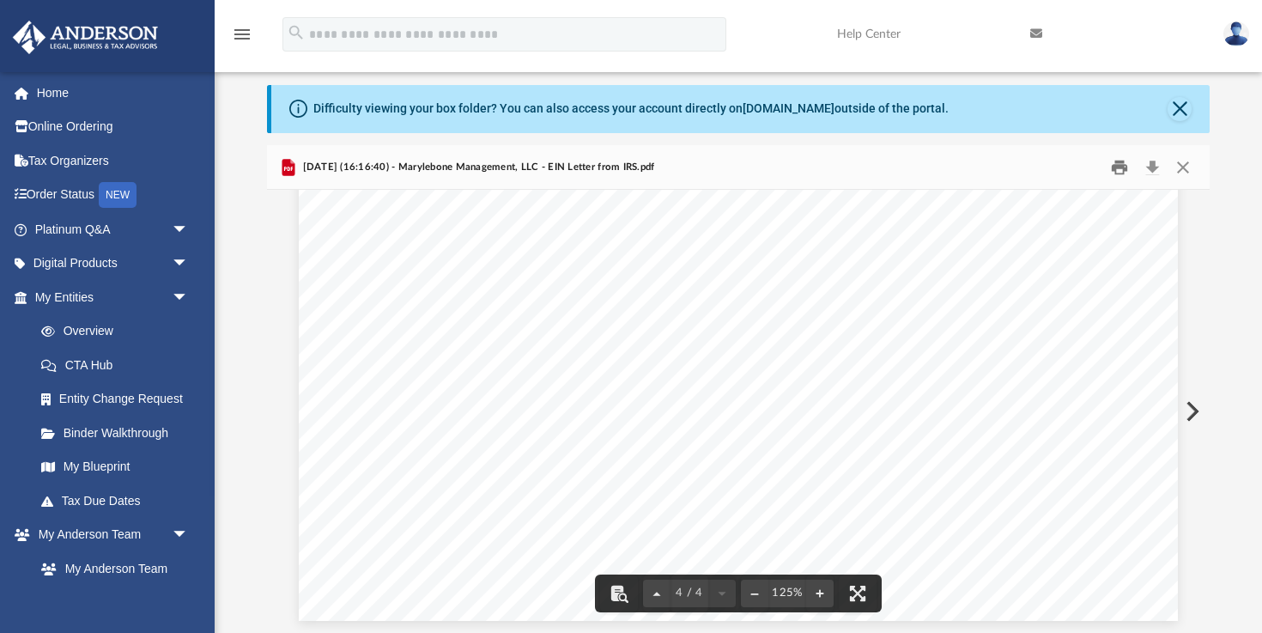
click at [1122, 161] on button "Print" at bounding box center [1120, 167] width 34 height 27
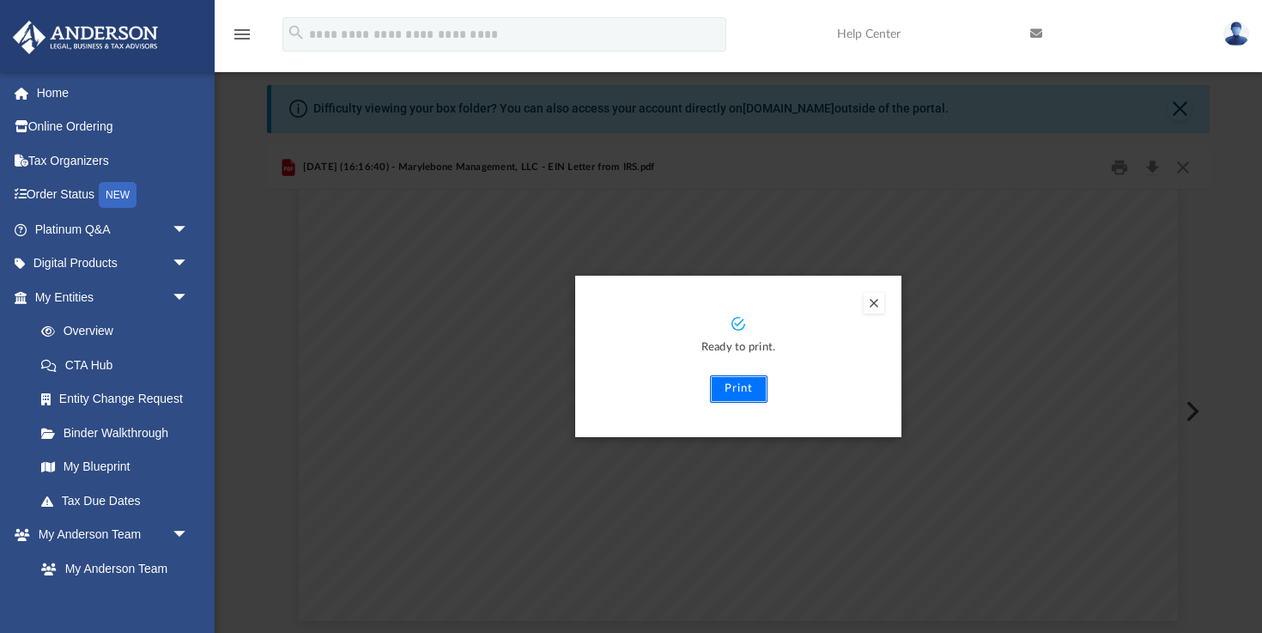
click at [731, 390] on button "Print" at bounding box center [739, 388] width 58 height 27
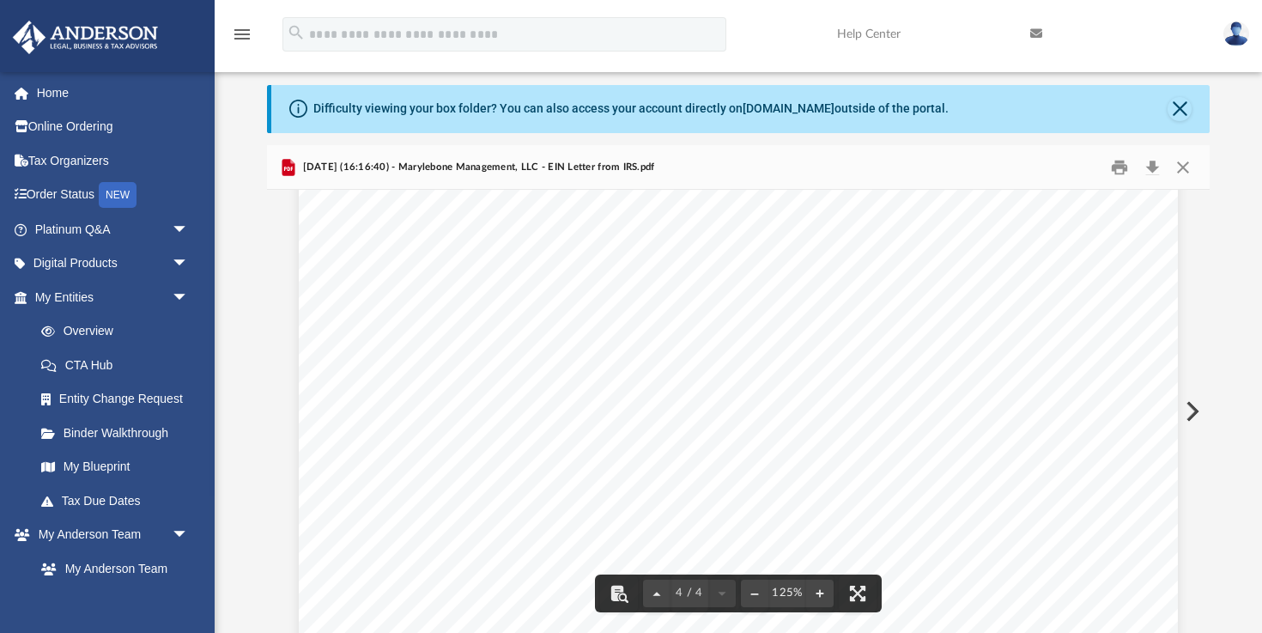
scroll to position [3587, 0]
click at [1182, 169] on button "Close" at bounding box center [1183, 167] width 31 height 27
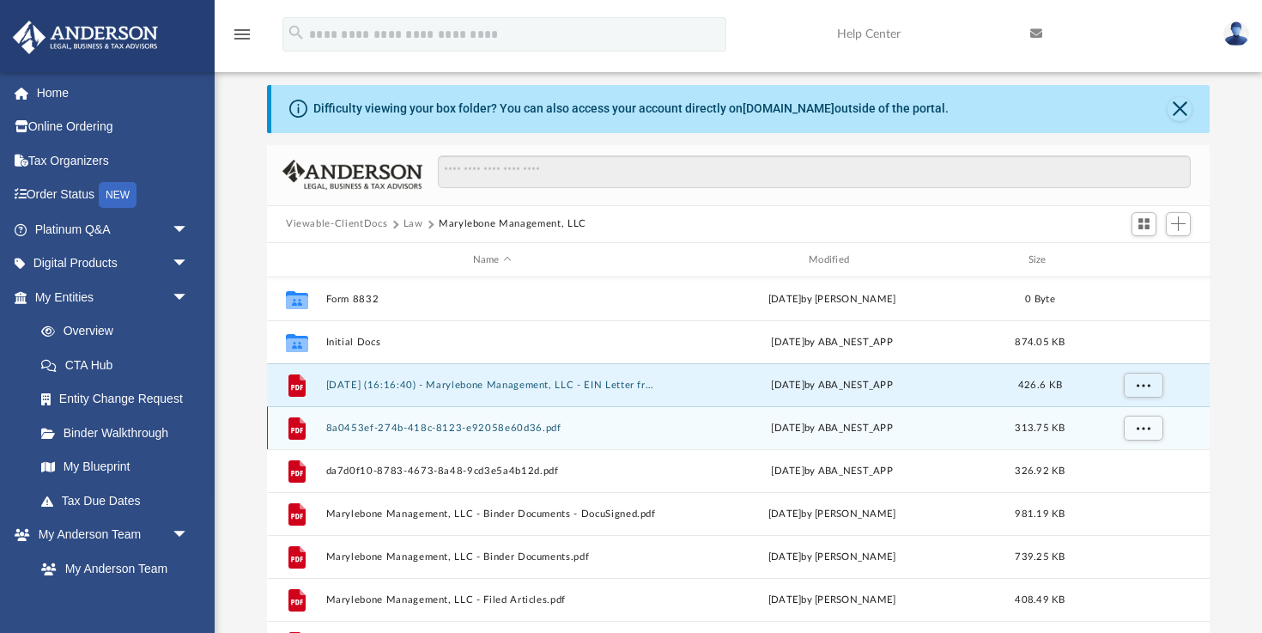
click at [472, 430] on button "8a0453ef-274b-418c-8123-e92058e60d36.pdf" at bounding box center [492, 427] width 332 height 11
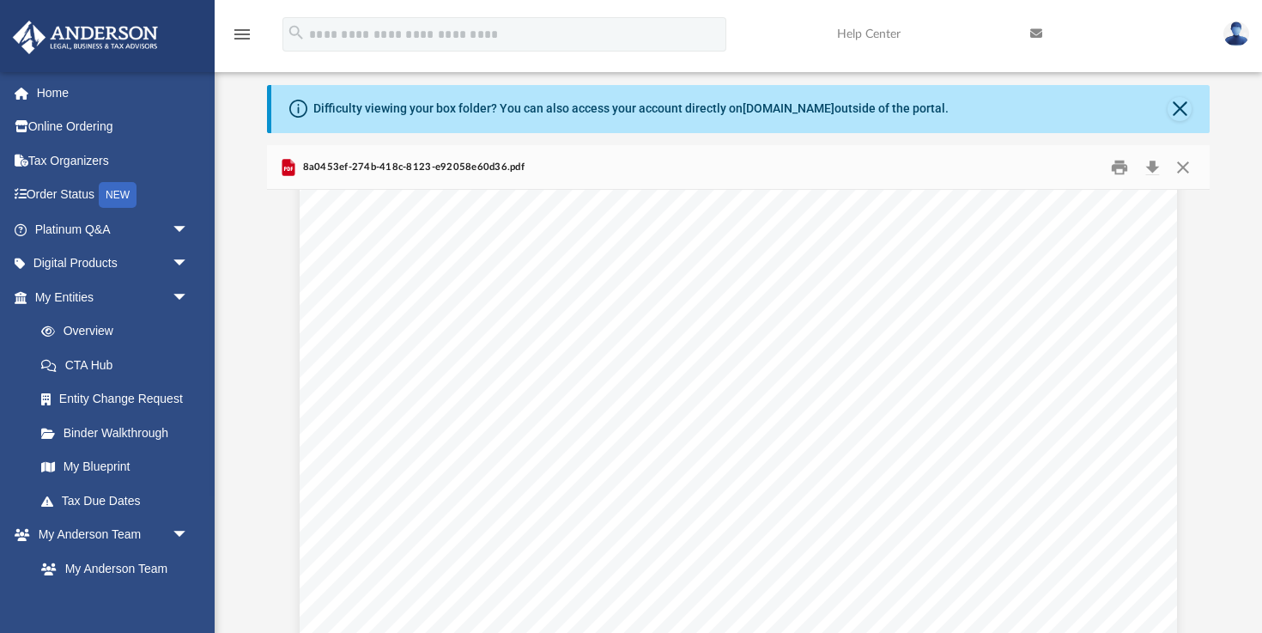
scroll to position [353, 0]
click at [1186, 165] on button "Close" at bounding box center [1183, 167] width 31 height 27
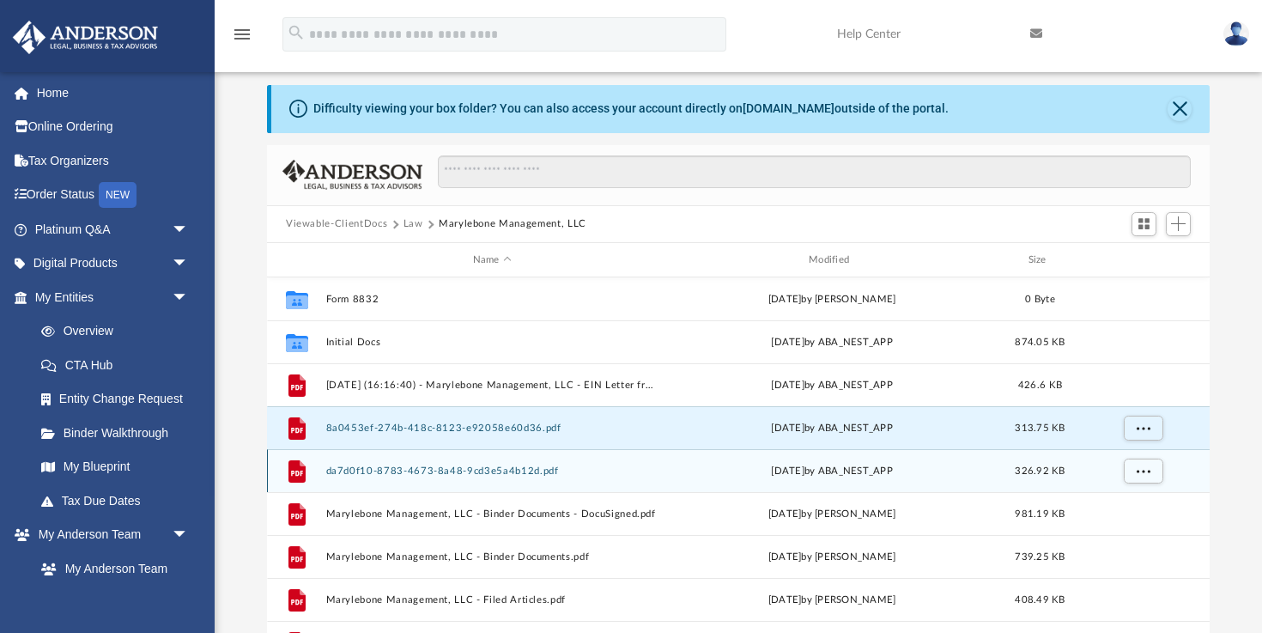
click at [483, 479] on div "File da7d0f10-8783-4673-8a48-9cd3e5a4b12d.pdf [DATE] by ABA_NEST_APP 326.92 KB" at bounding box center [738, 470] width 943 height 43
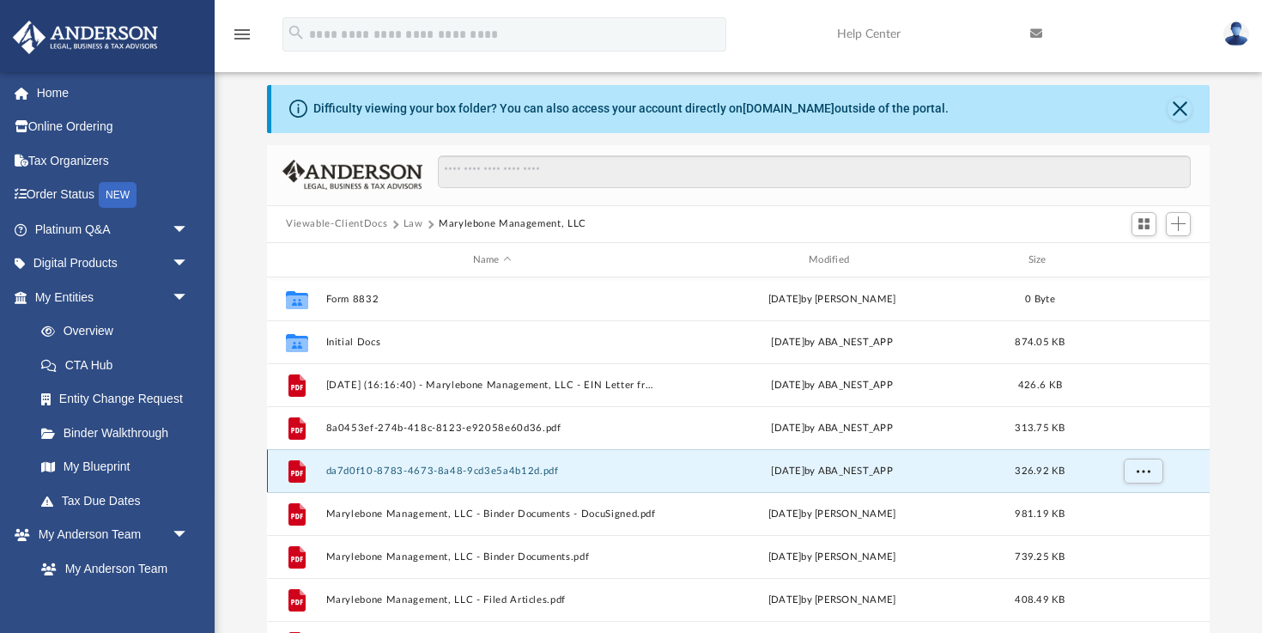
click at [477, 469] on button "da7d0f10-8783-4673-8a48-9cd3e5a4b12d.pdf" at bounding box center [492, 470] width 332 height 11
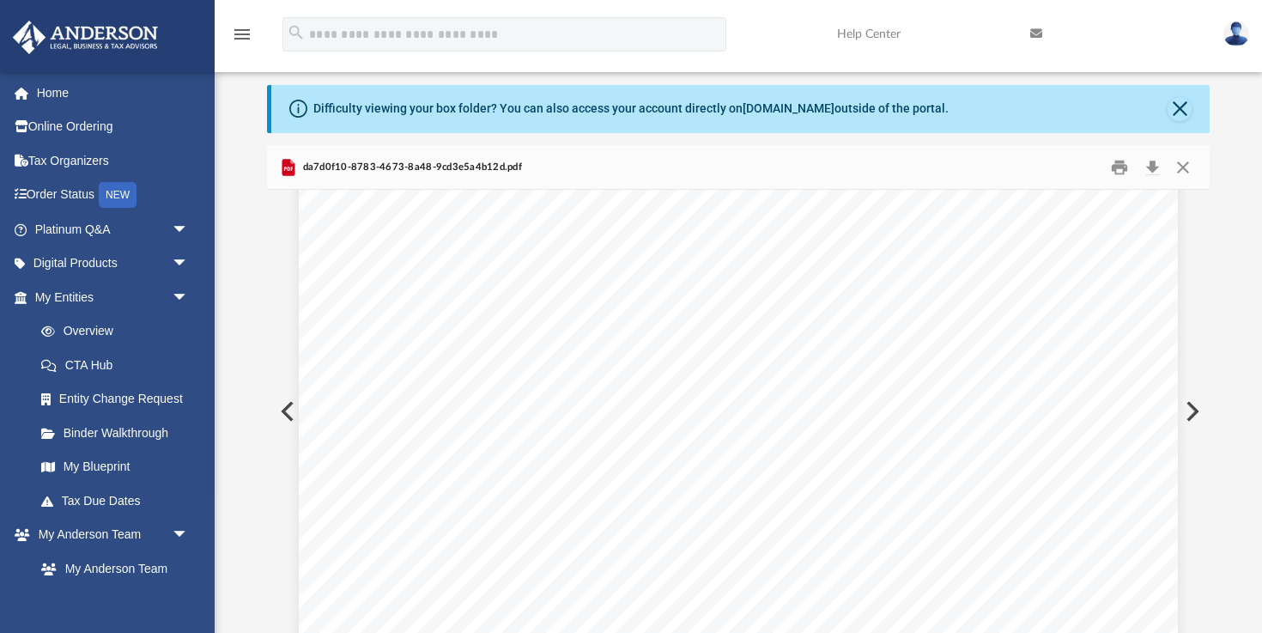
scroll to position [304, 0]
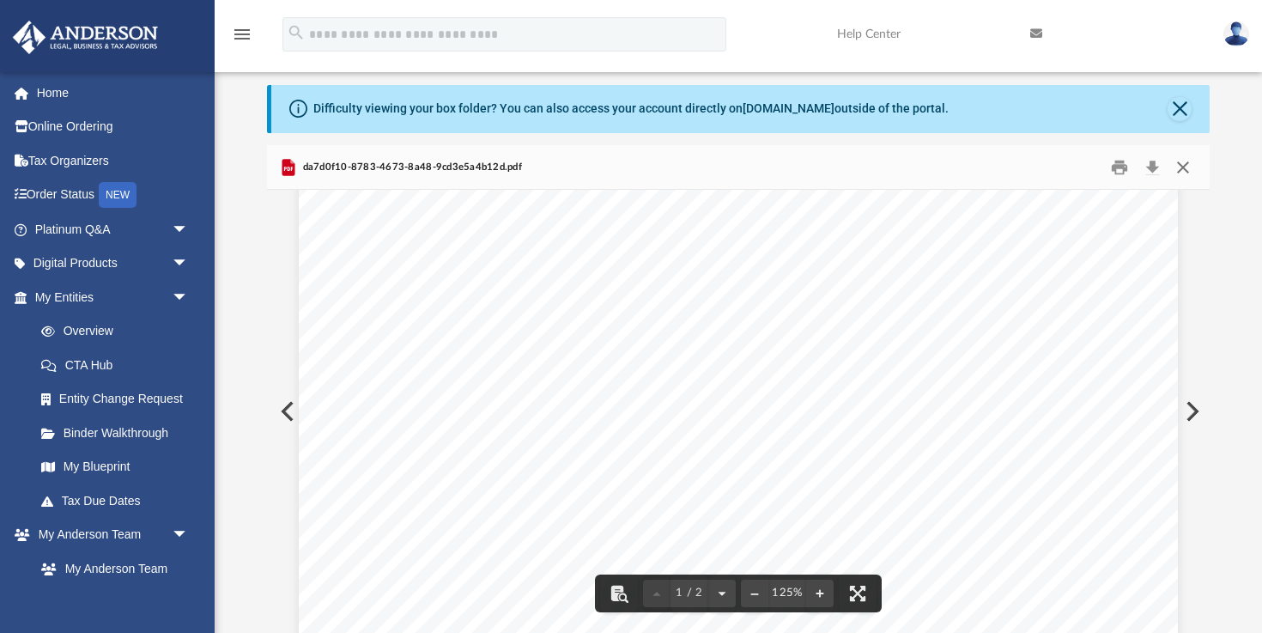
click at [1179, 167] on button "Close" at bounding box center [1183, 167] width 31 height 27
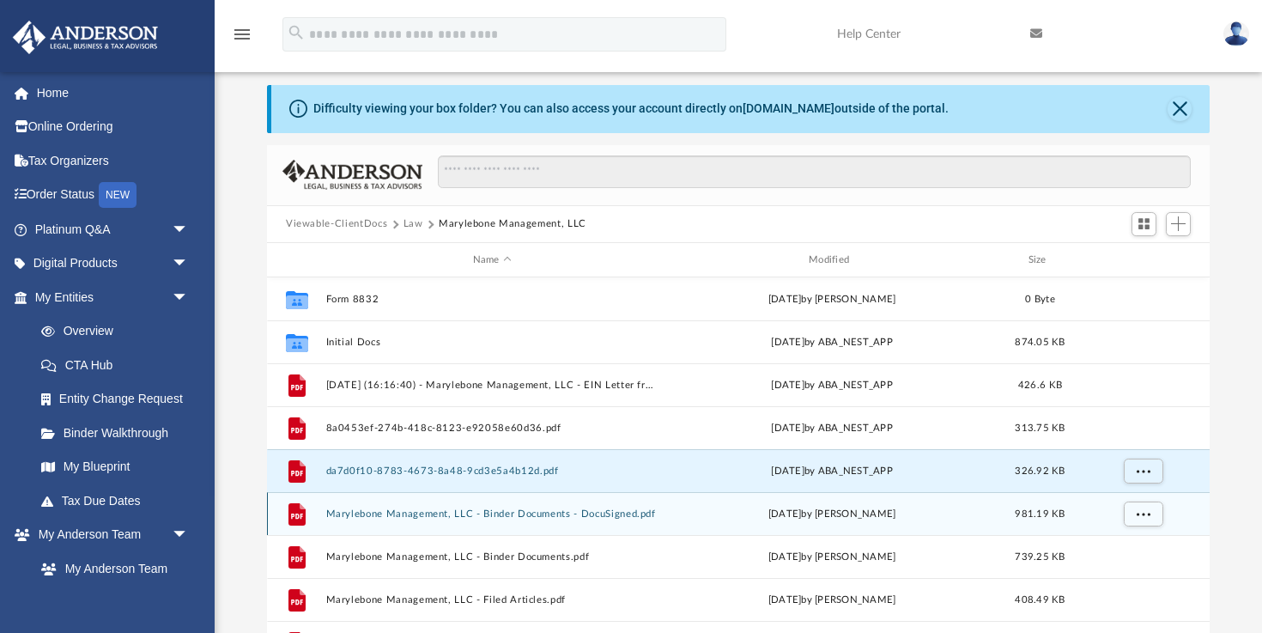
click at [570, 509] on button "Marylebone Management, LLC - Binder Documents - DocuSigned.pdf" at bounding box center [492, 513] width 332 height 11
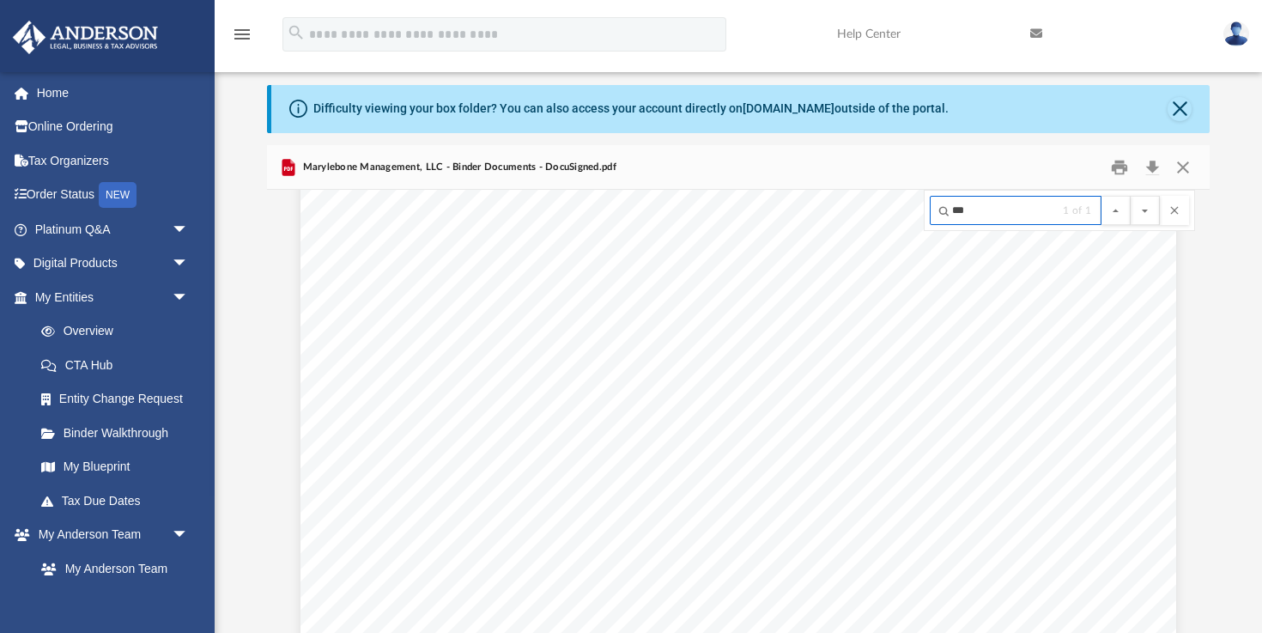
scroll to position [8474, 0]
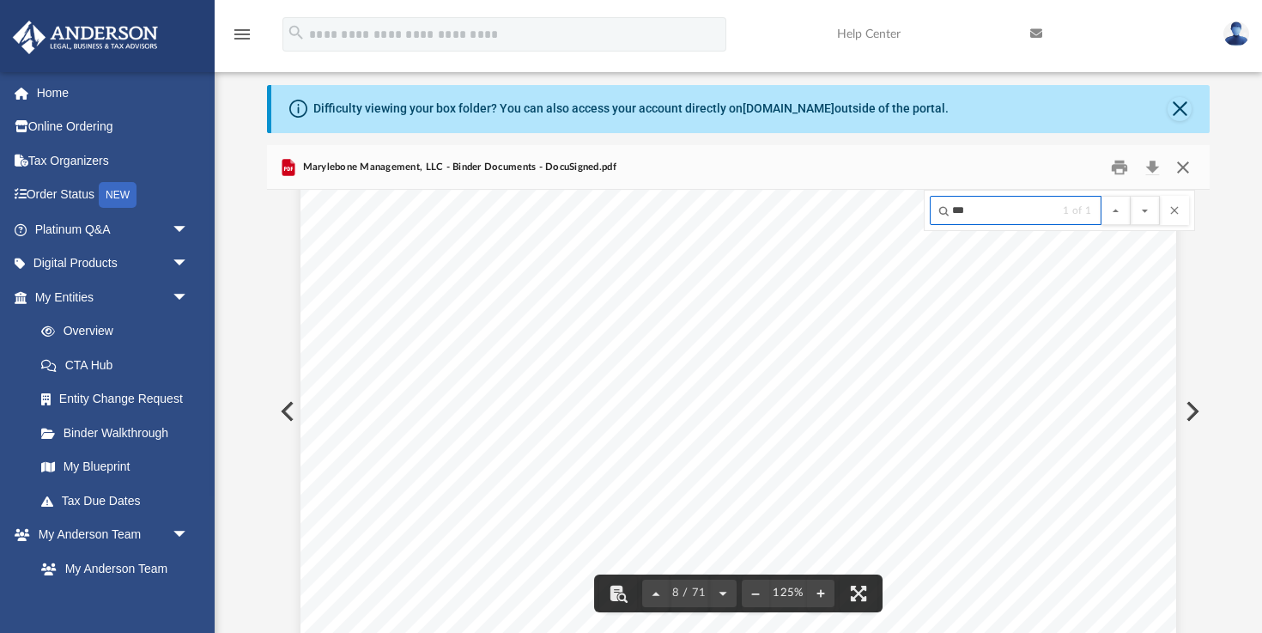
type input "***"
click at [1182, 173] on button "Close" at bounding box center [1183, 167] width 31 height 27
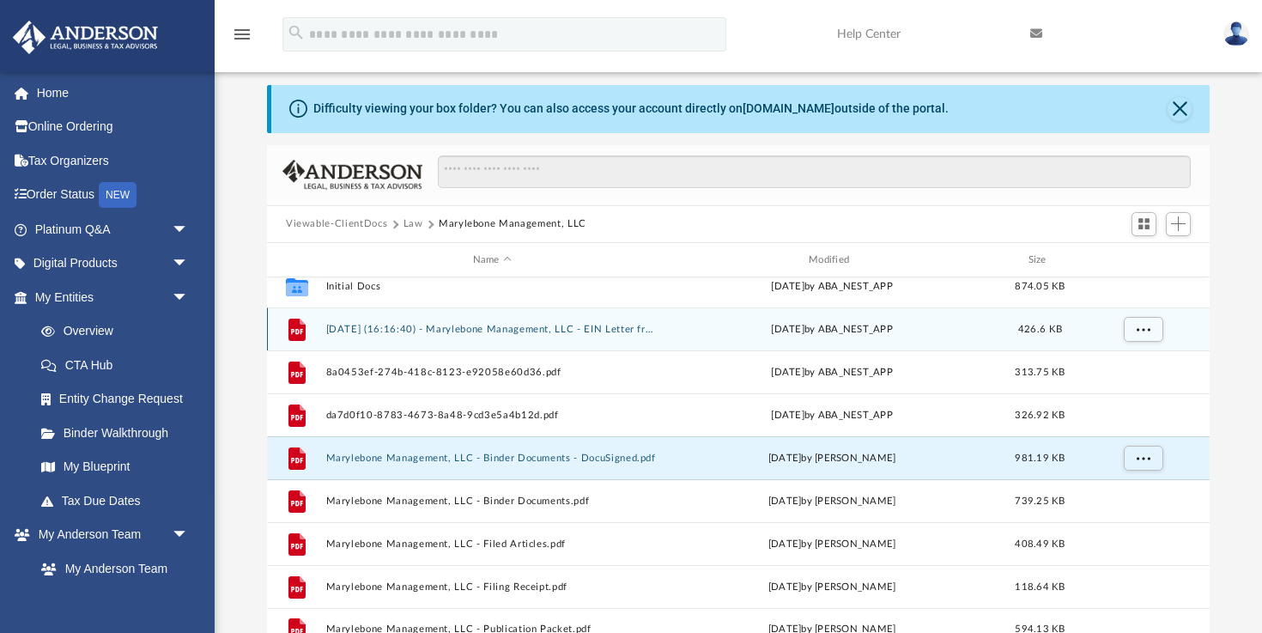
scroll to position [73, 0]
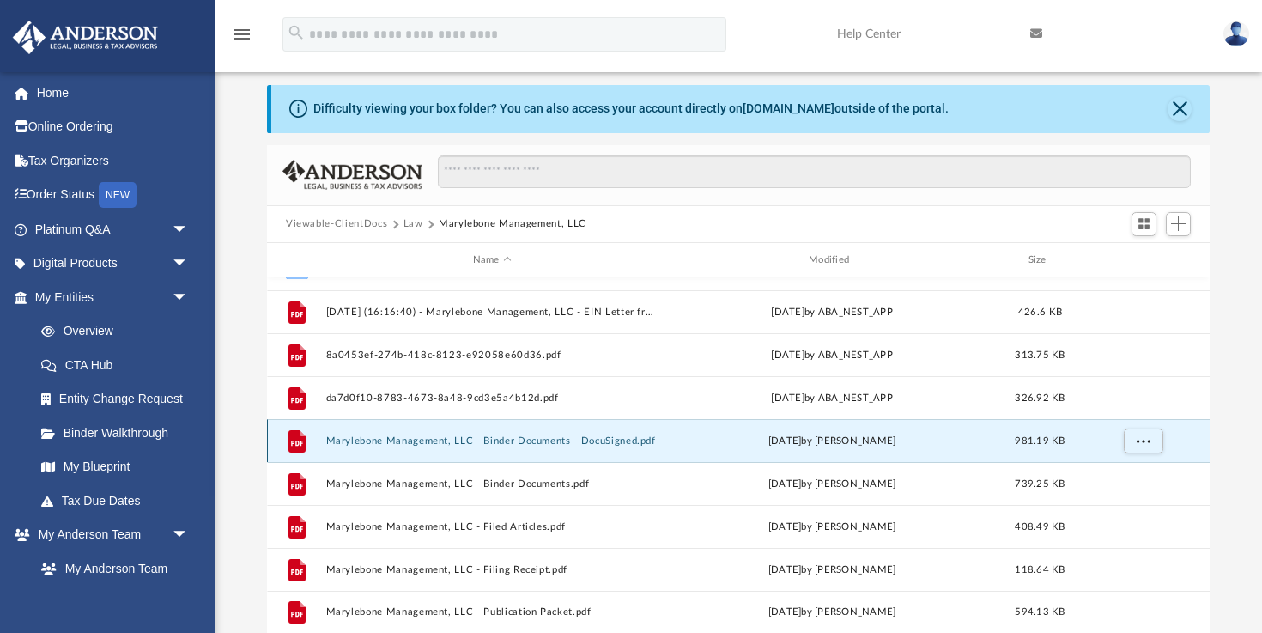
click at [540, 443] on button "Marylebone Management, LLC - Binder Documents - DocuSigned.pdf" at bounding box center [492, 440] width 332 height 11
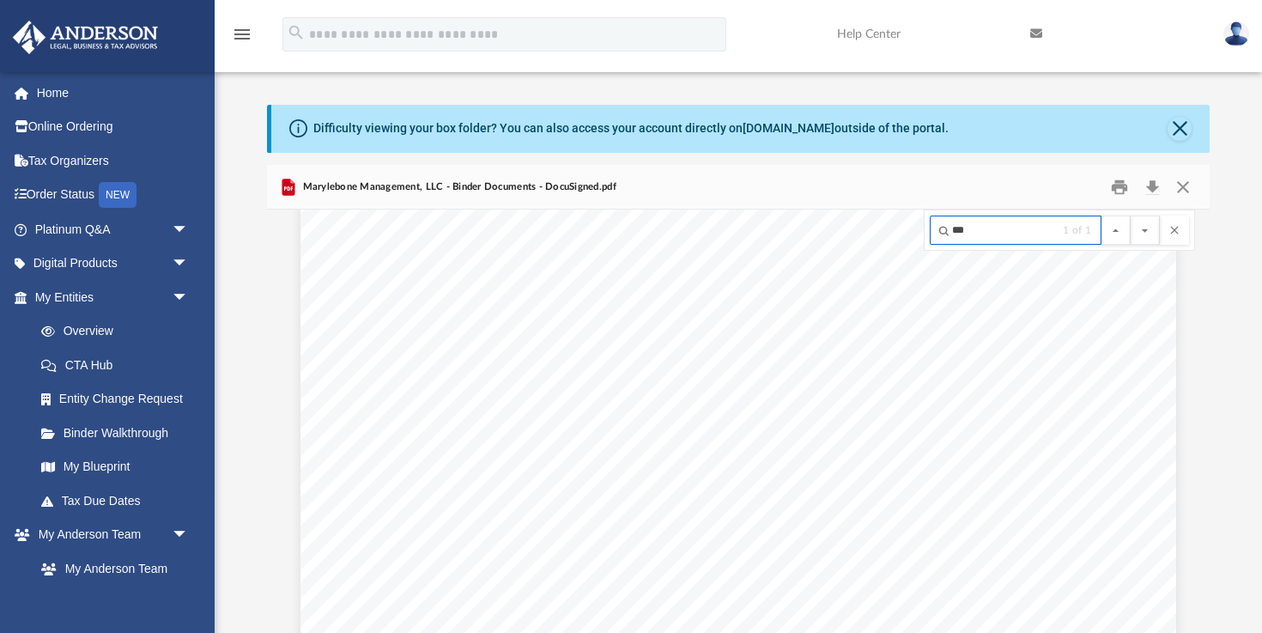
scroll to position [249, 0]
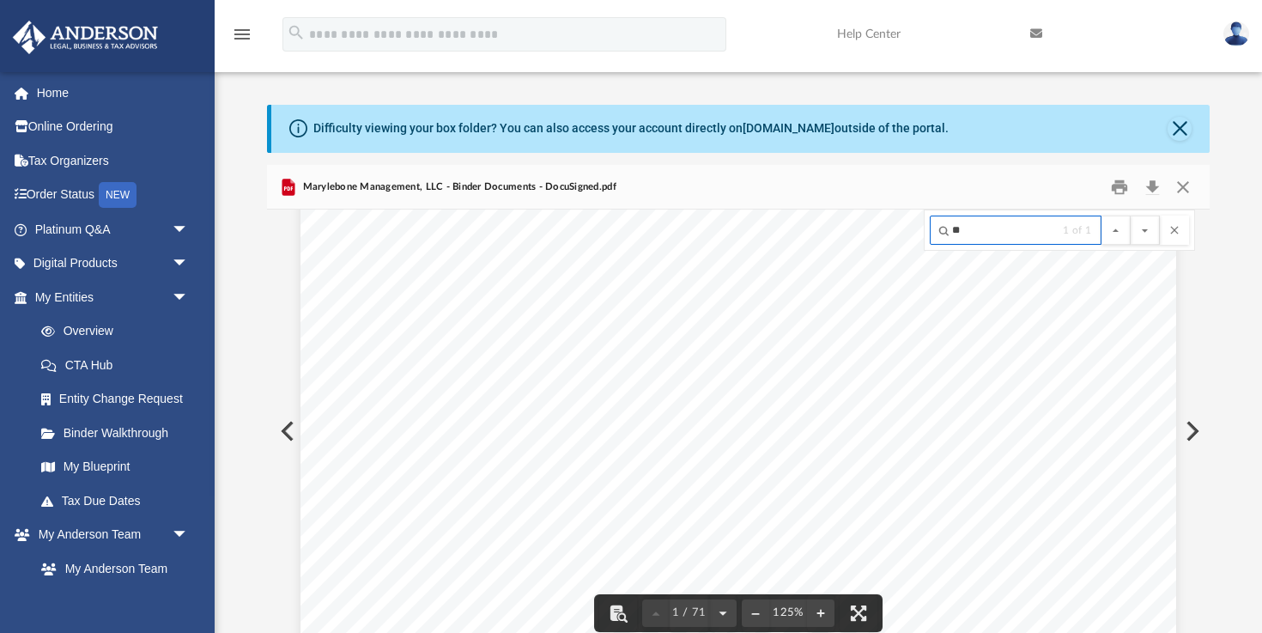
type input "*"
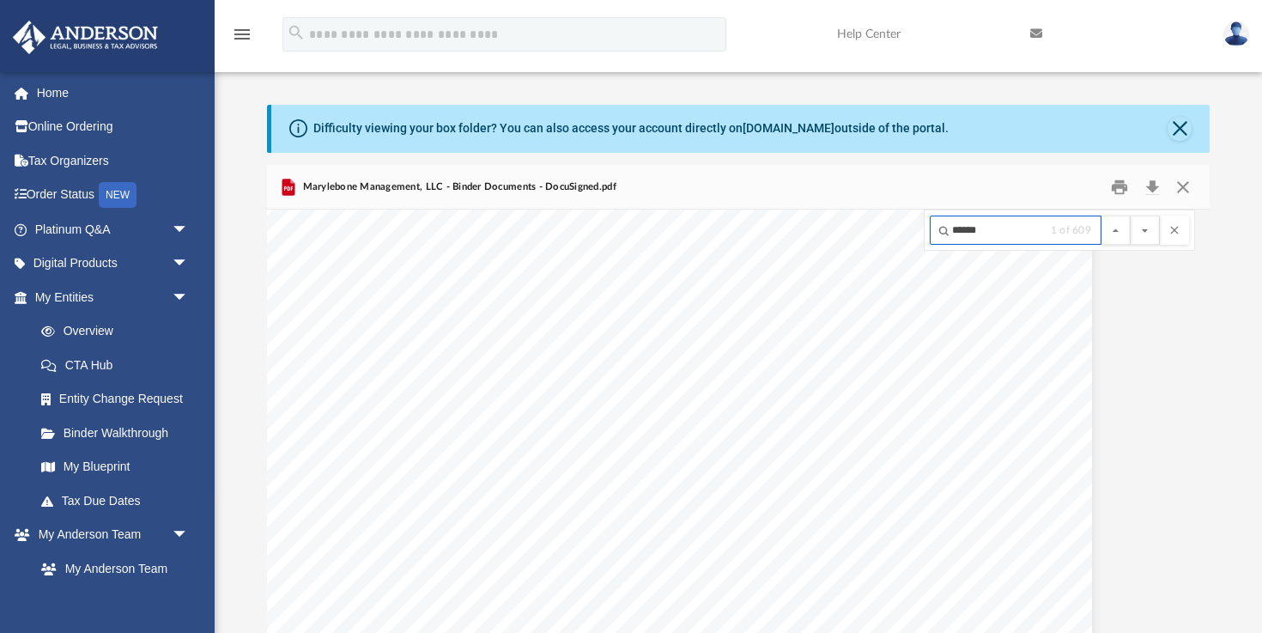
scroll to position [611, 84]
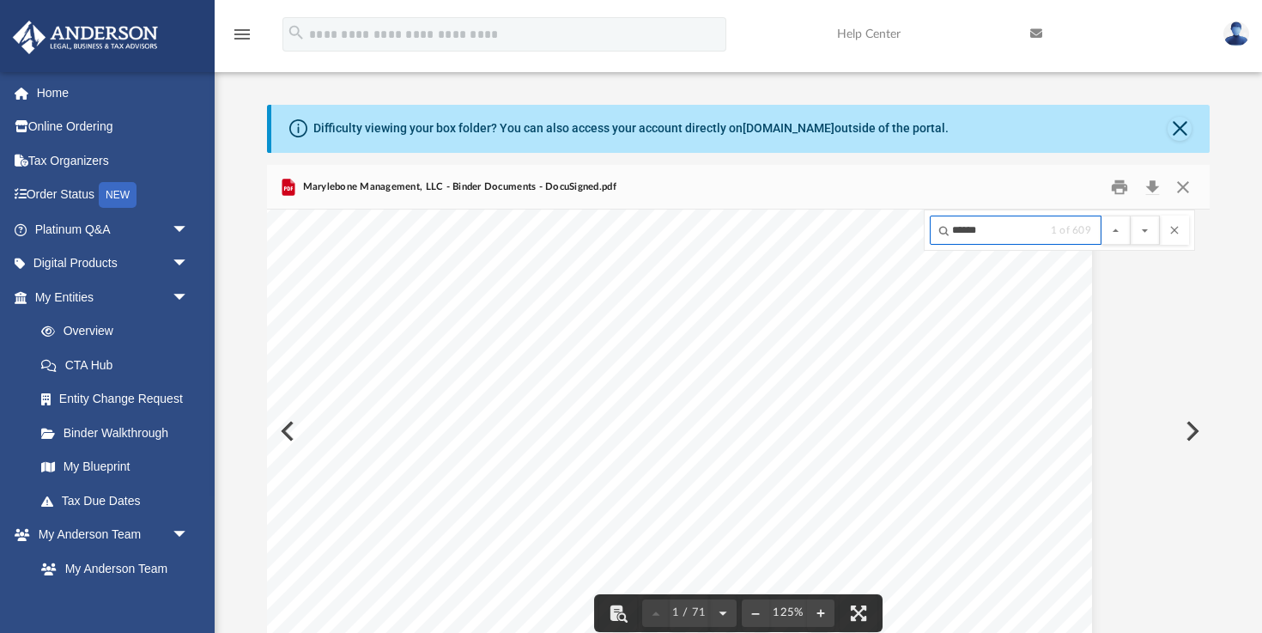
drag, startPoint x: 993, startPoint y: 234, endPoint x: 864, endPoint y: 217, distance: 129.8
click at [864, 217] on div "[PERSON_NAME] [STREET_ADDRESS][US_STATE] Re: Marylebone Management, LLC Dear [P…" at bounding box center [738, 431] width 943 height 443
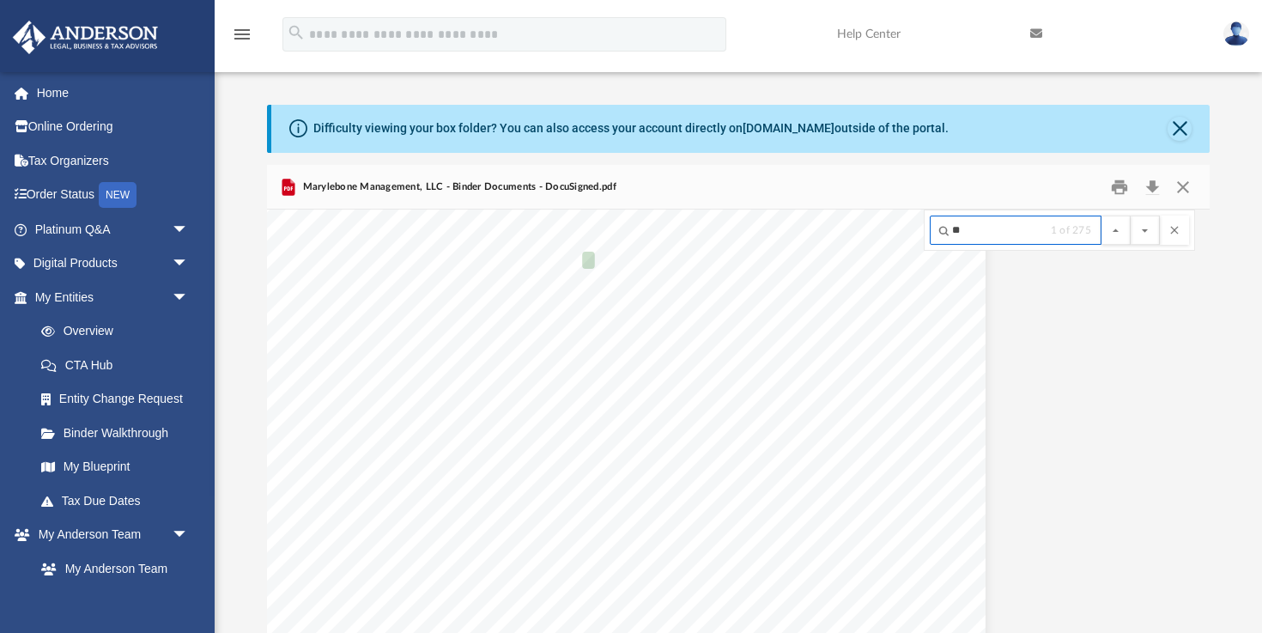
type input "*"
type input "**********"
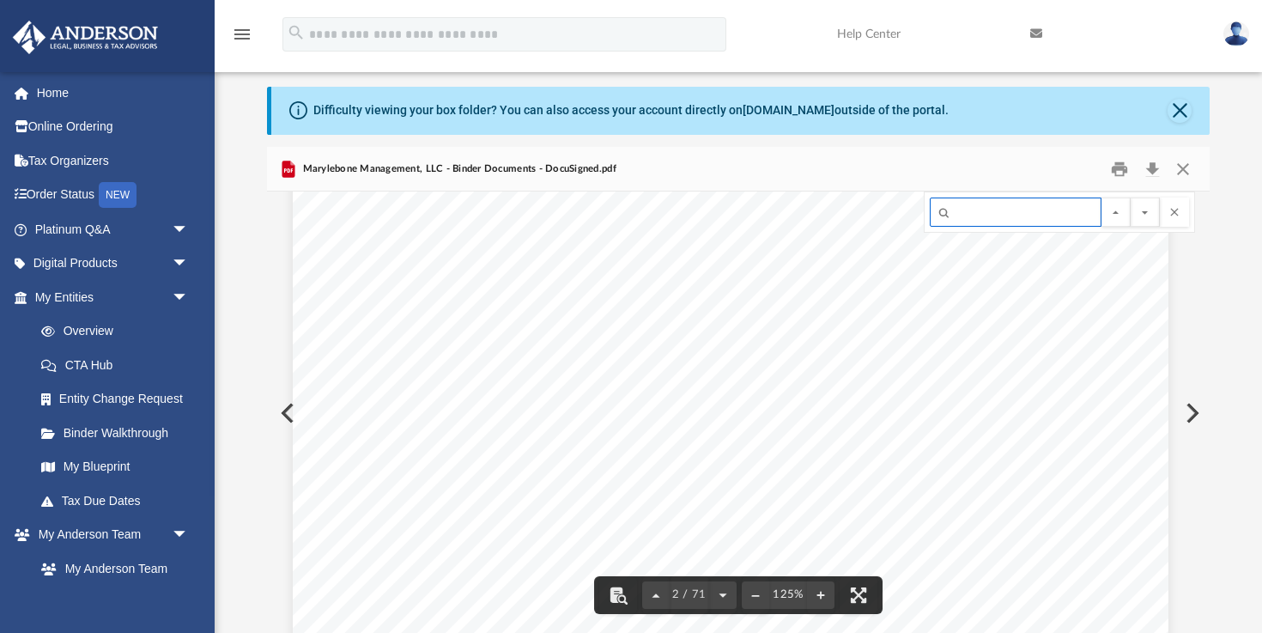
scroll to position [1879, 8]
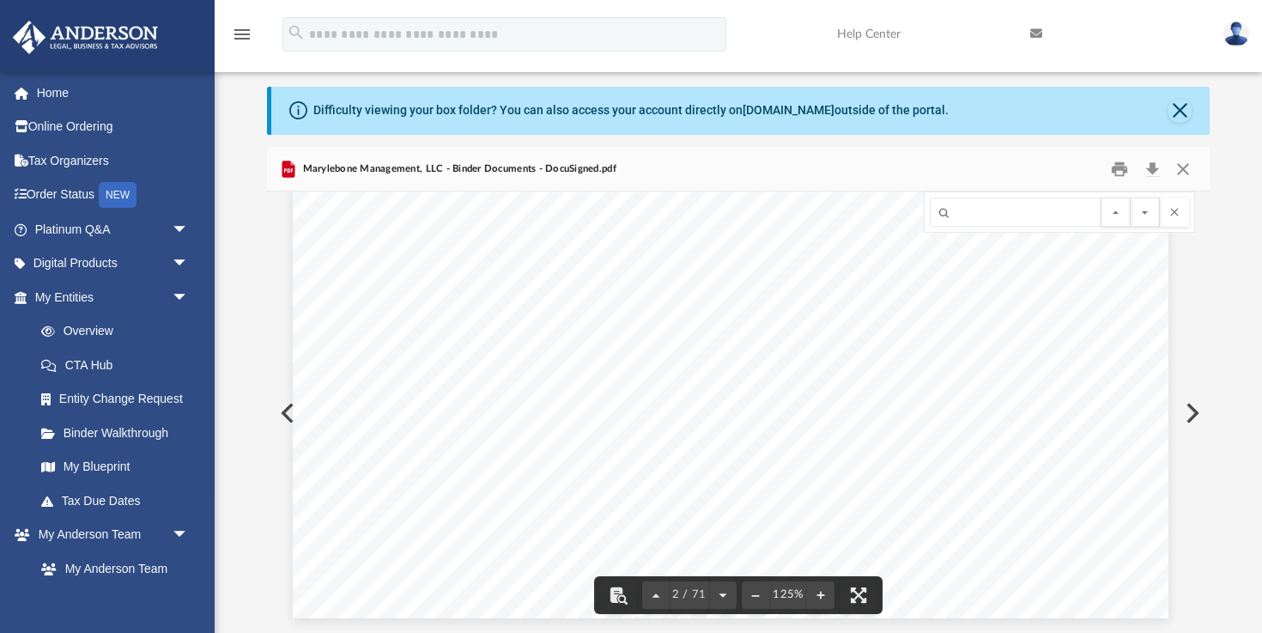
click at [1196, 415] on button "Preview" at bounding box center [1191, 413] width 38 height 48
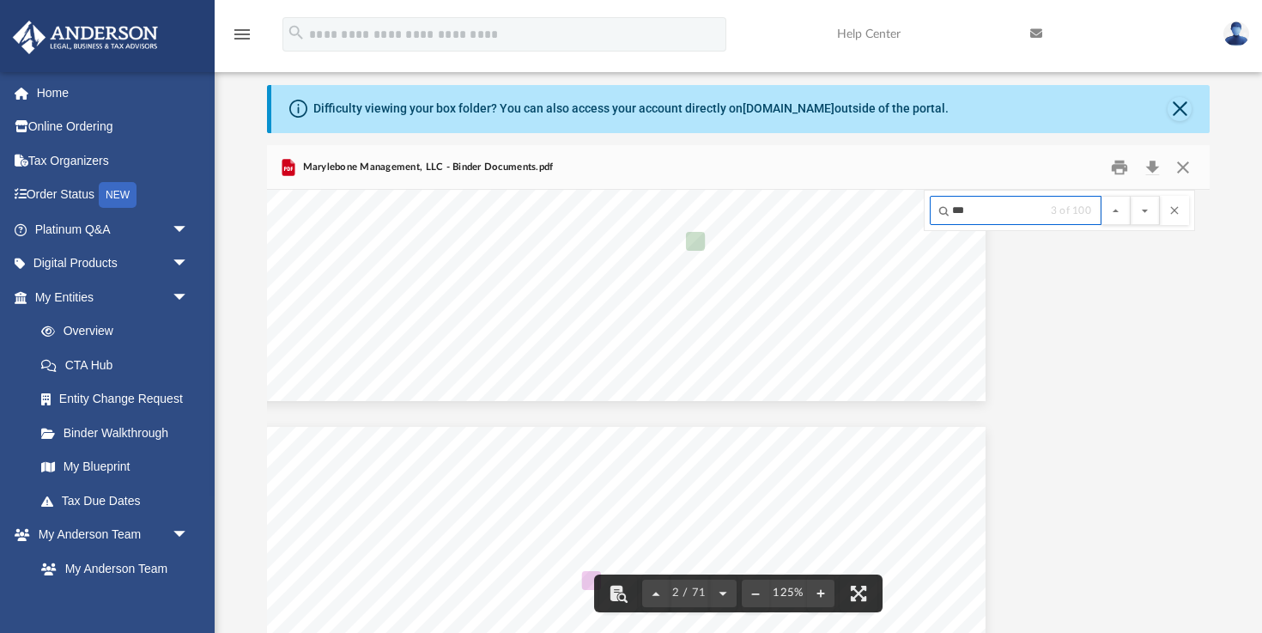
scroll to position [4017, 0]
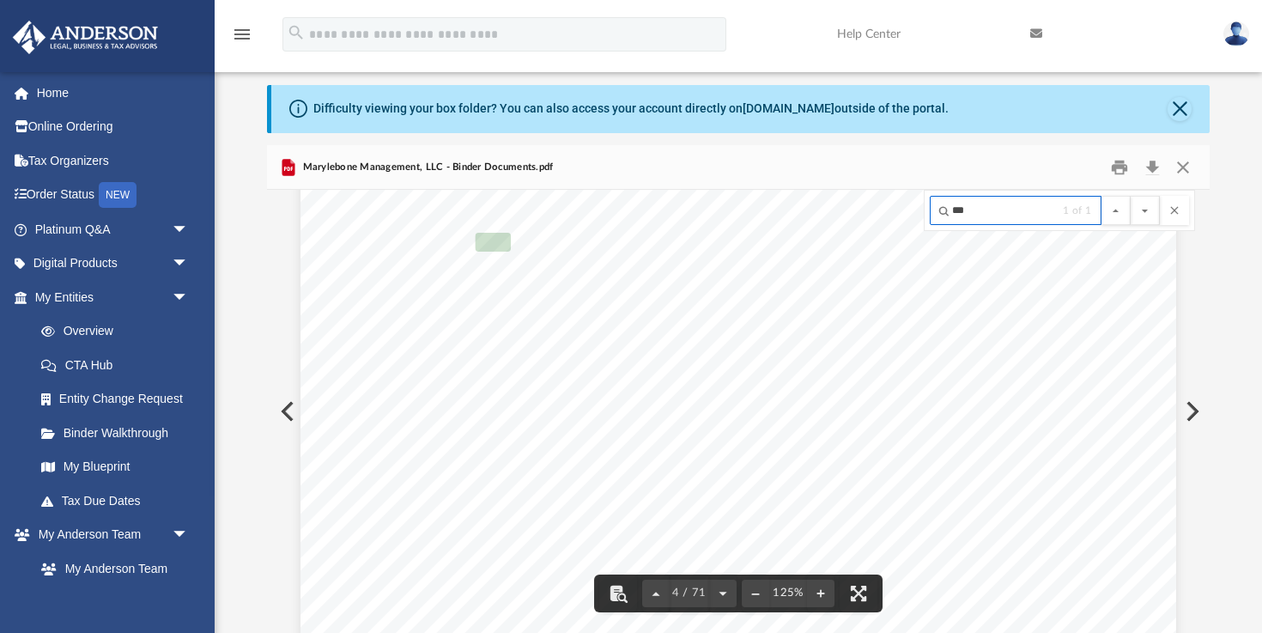
type input "***"
click at [1194, 404] on button "Preview" at bounding box center [1191, 411] width 38 height 48
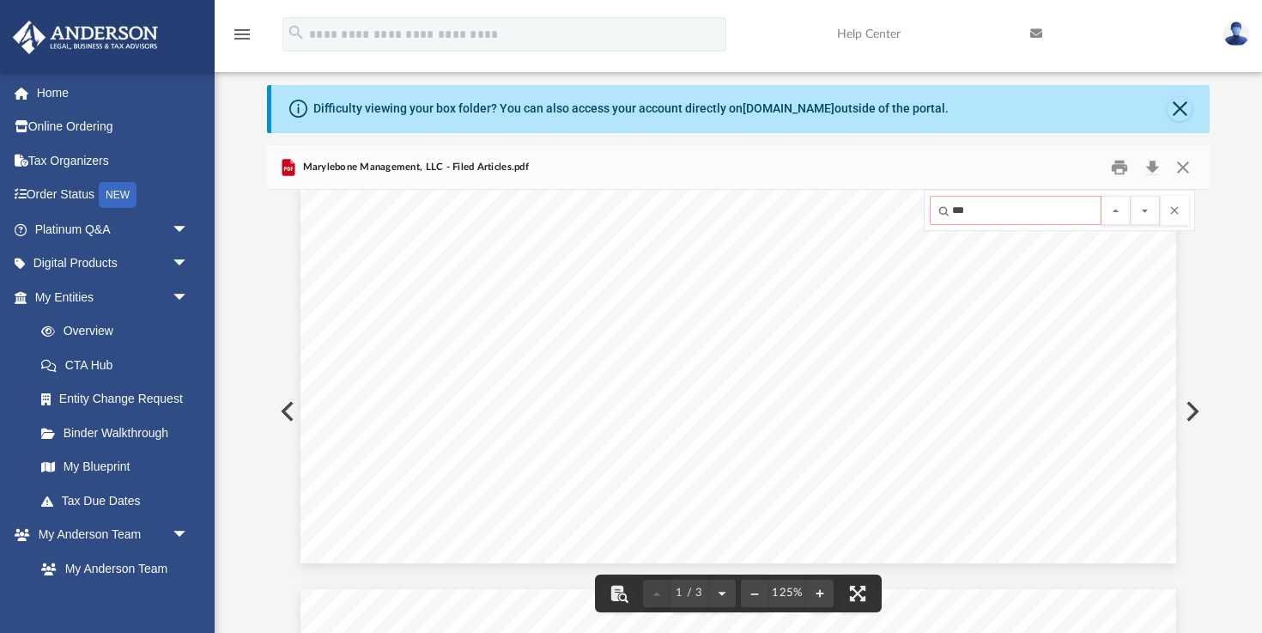
scroll to position [772, 0]
click at [876, 502] on span "E" at bounding box center [880, 429] width 13 height 258
click at [884, 503] on span "H" at bounding box center [886, 429] width 13 height 258
click at [902, 506] on span "_" at bounding box center [902, 429] width 13 height 258
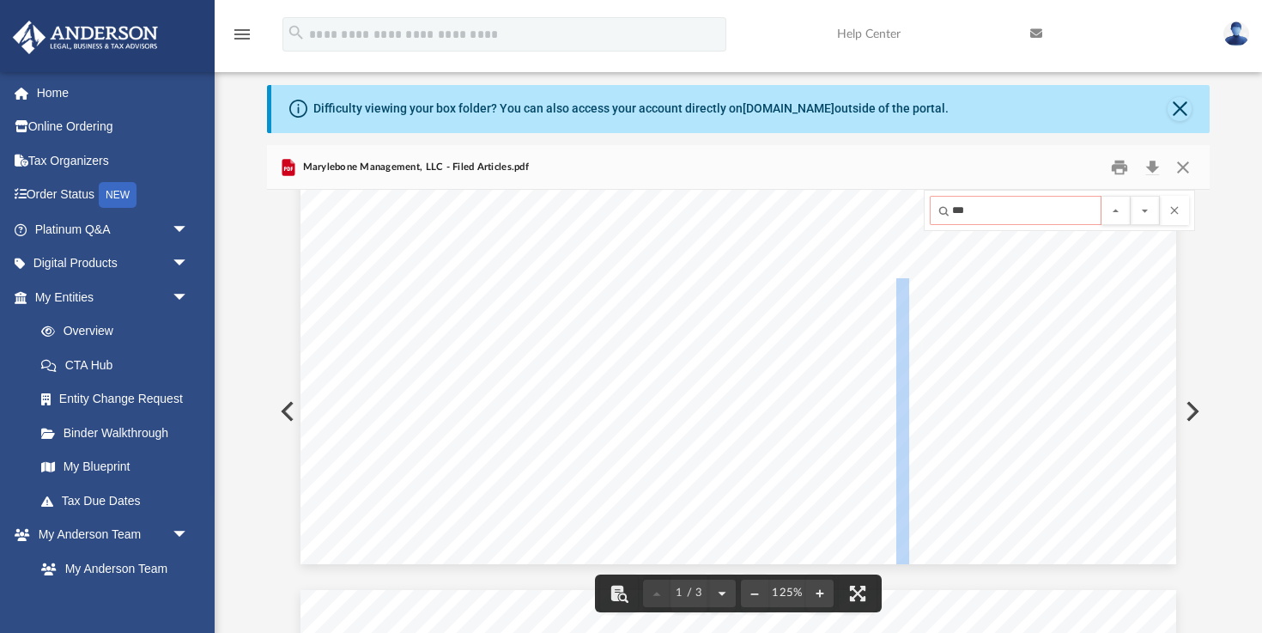
click at [902, 506] on span "_" at bounding box center [902, 429] width 13 height 258
drag, startPoint x: 842, startPoint y: 502, endPoint x: 965, endPoint y: 501, distance: 122.8
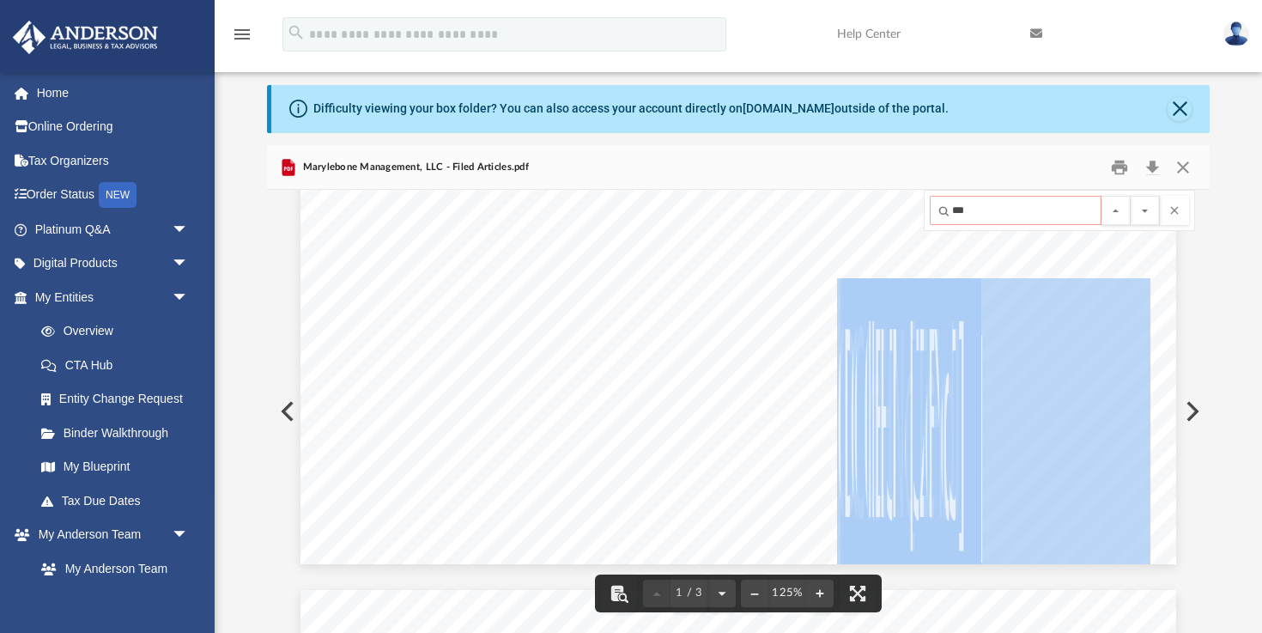
drag, startPoint x: 965, startPoint y: 501, endPoint x: 838, endPoint y: 496, distance: 127.2
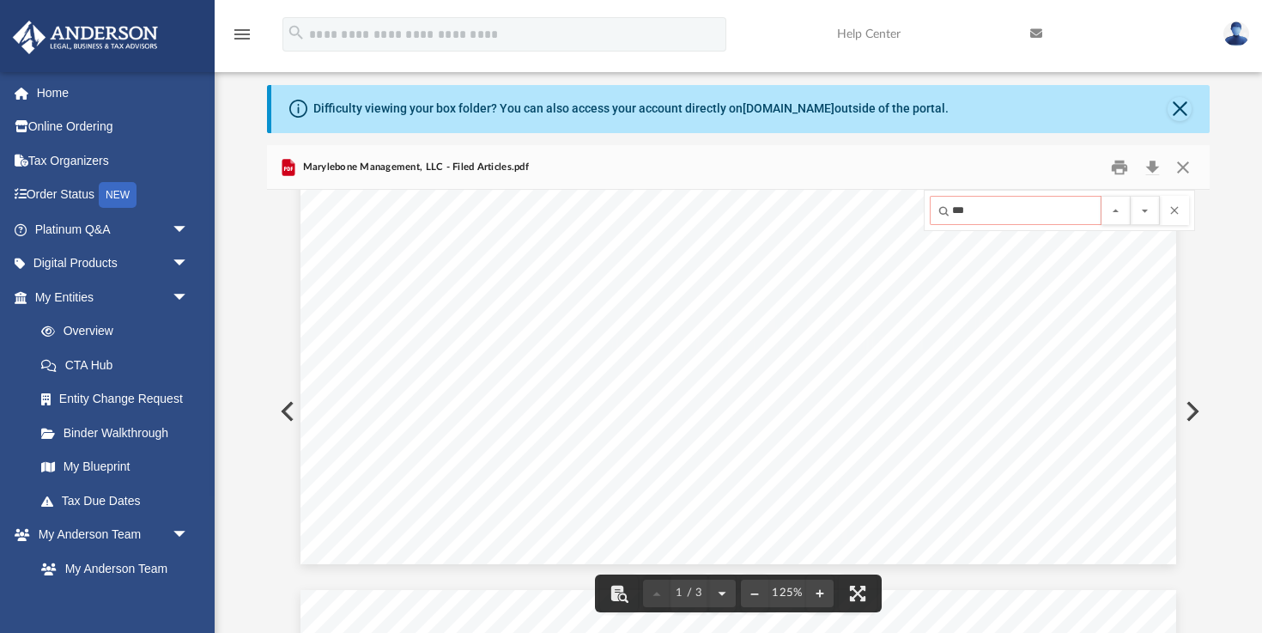
click at [661, 375] on span "J" at bounding box center [666, 429] width 13 height 258
click at [895, 503] on span "N" at bounding box center [898, 431] width 13 height 258
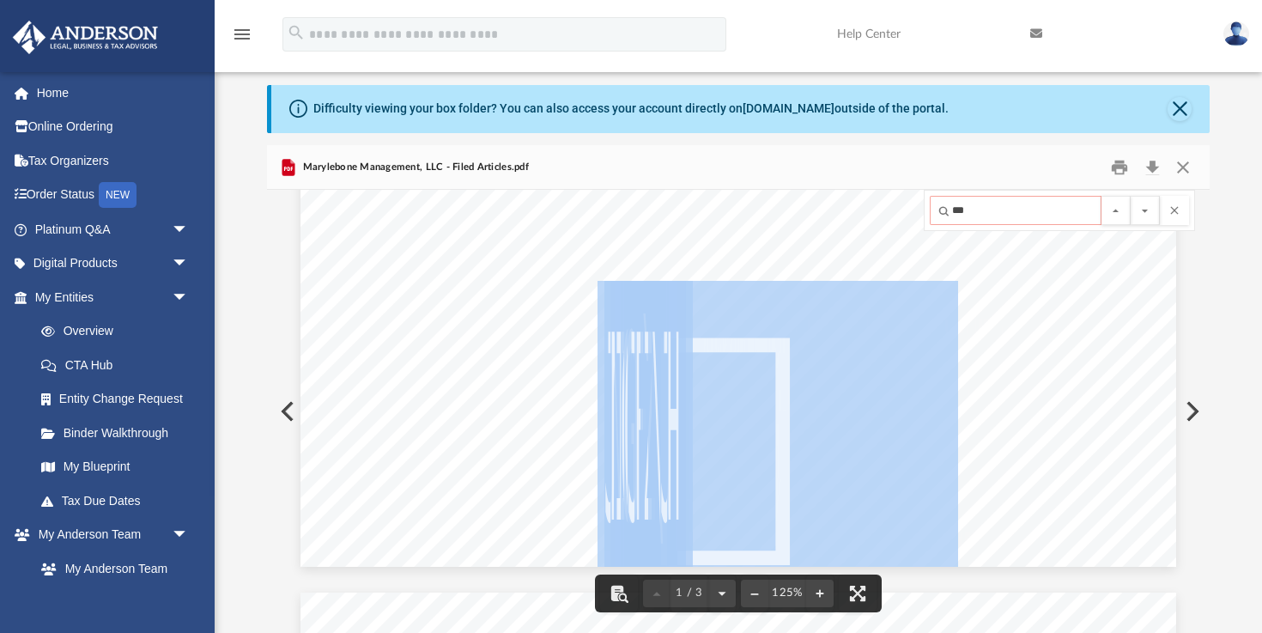
drag, startPoint x: 602, startPoint y: 484, endPoint x: 677, endPoint y: 484, distance: 74.7
click at [677, 484] on div "                                                 …" at bounding box center [739, -1] width 876 height 1133
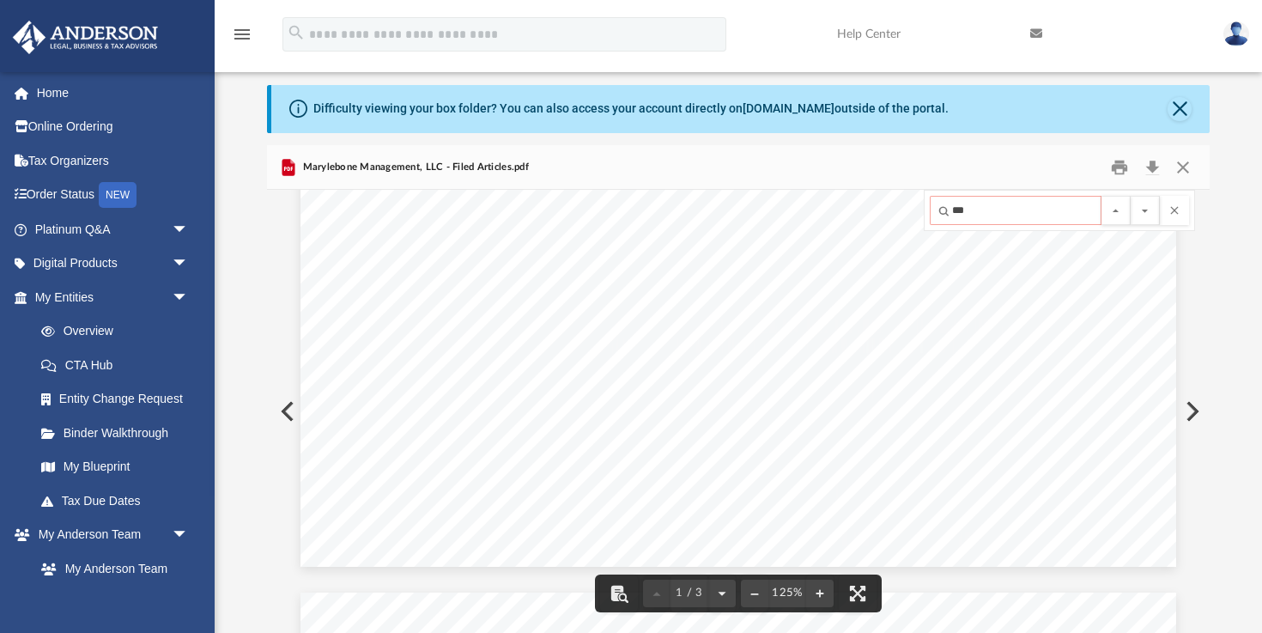
click at [483, 425] on span "B" at bounding box center [489, 412] width 13 height 258
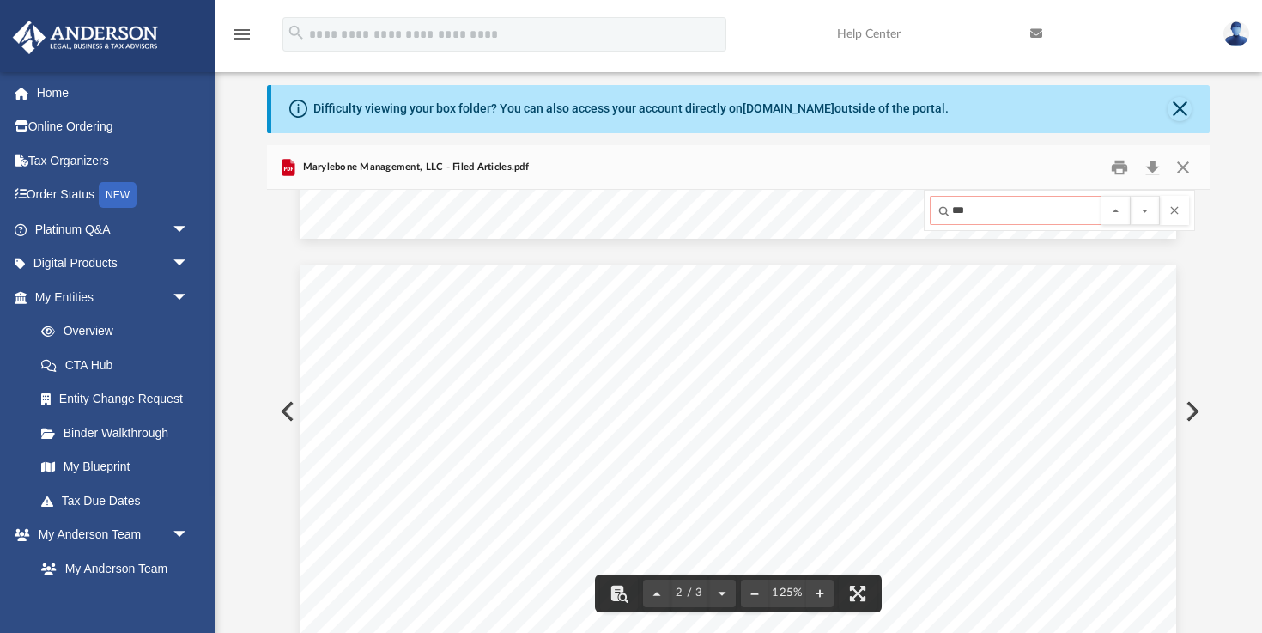
scroll to position [962, 0]
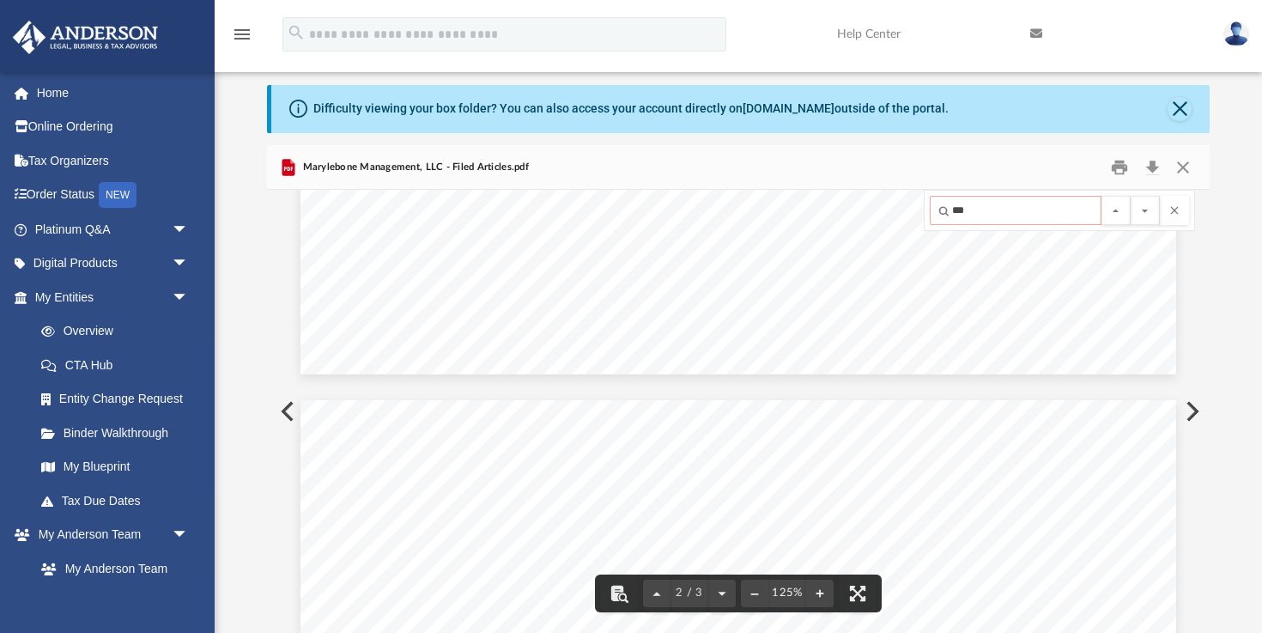
click at [994, 216] on input "***" at bounding box center [1016, 210] width 172 height 29
type input "***"
click at [1131, 196] on button "File preview" at bounding box center [1145, 210] width 29 height 29
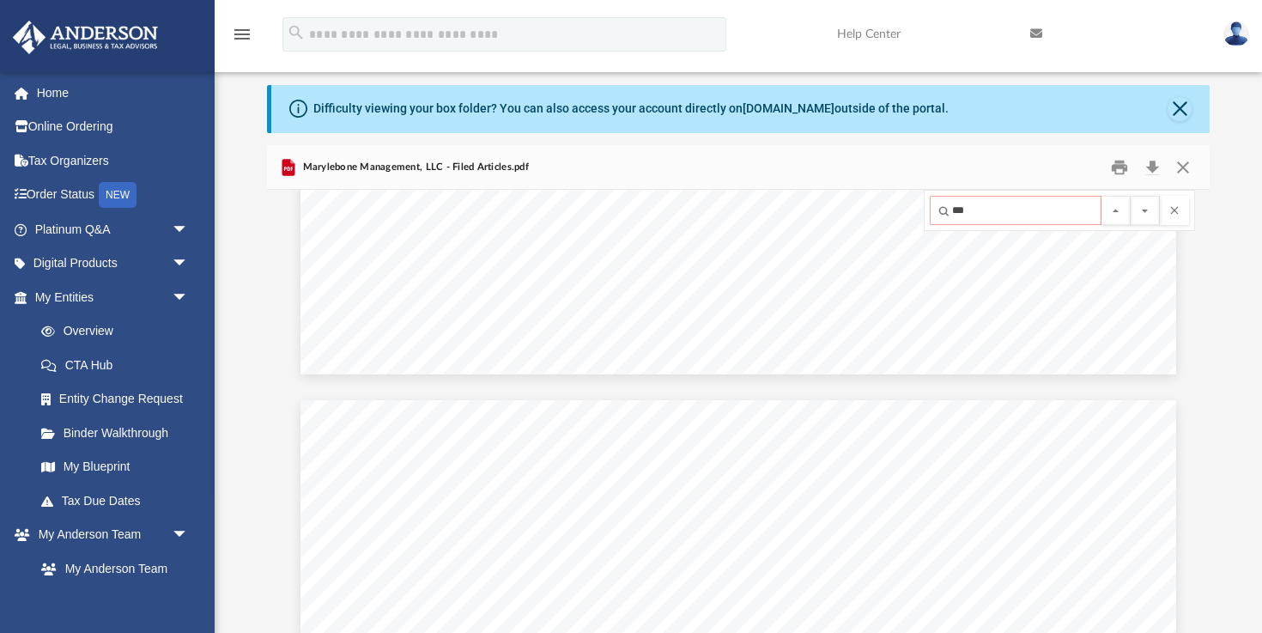
scroll to position [0, 0]
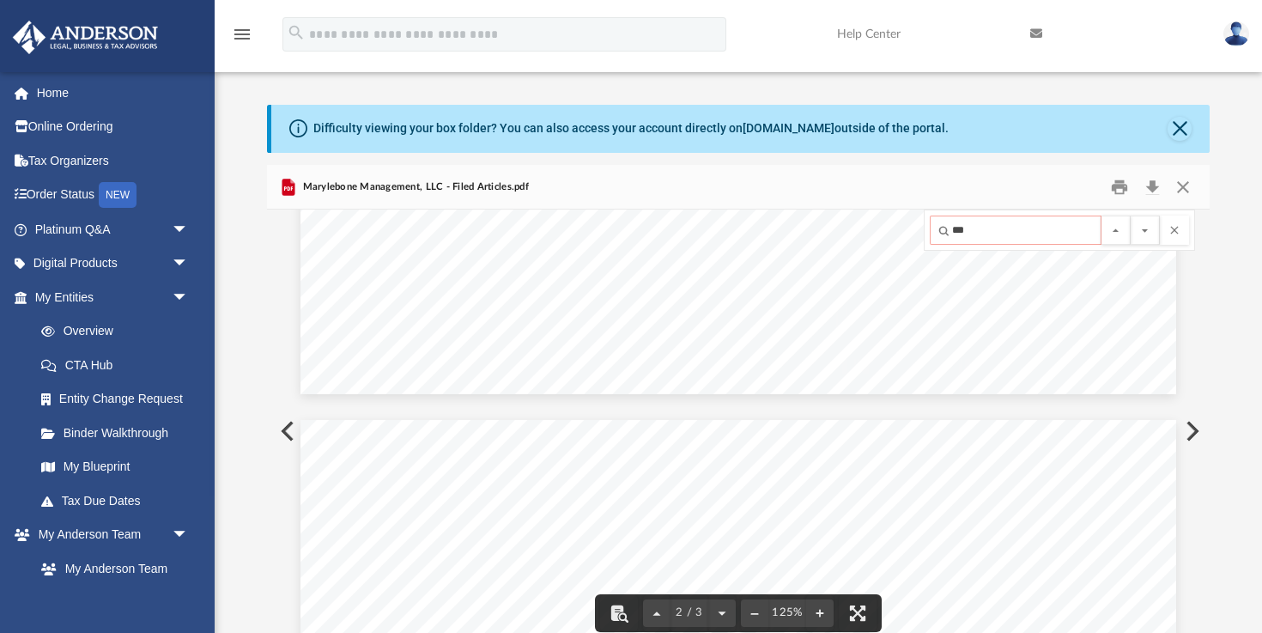
drag, startPoint x: 985, startPoint y: 233, endPoint x: 915, endPoint y: 233, distance: 69.6
click at [915, 233] on div "                                                 …" at bounding box center [738, 431] width 943 height 443
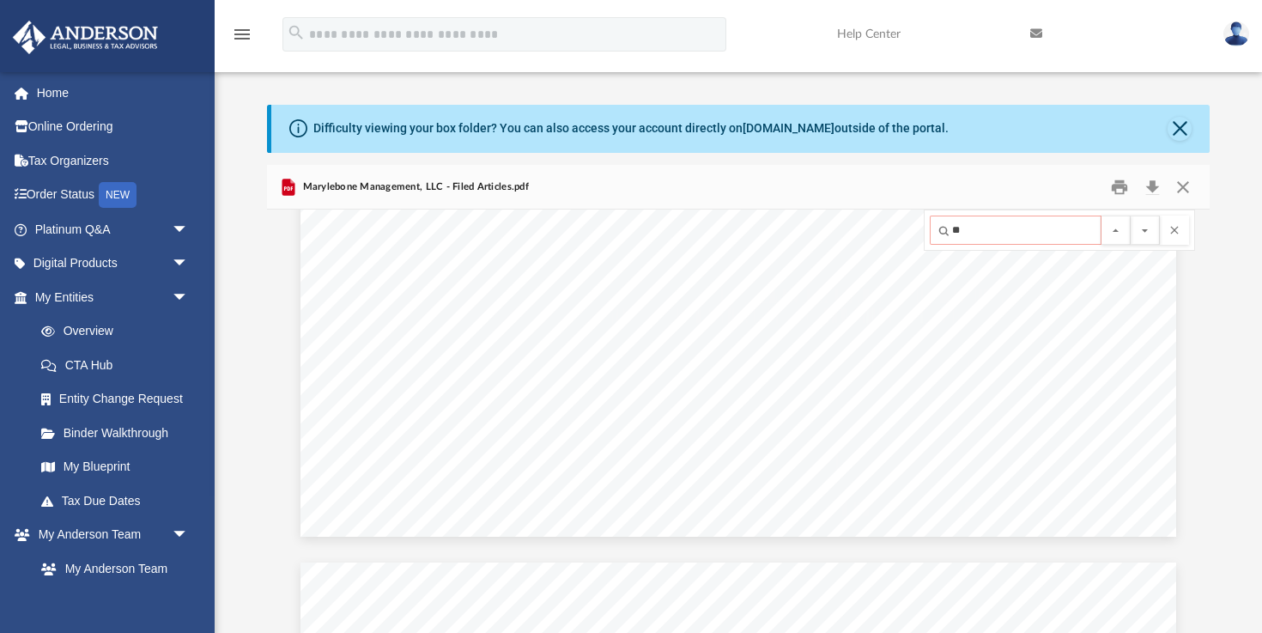
type input "**"
click at [1131, 216] on button "File preview" at bounding box center [1145, 230] width 29 height 29
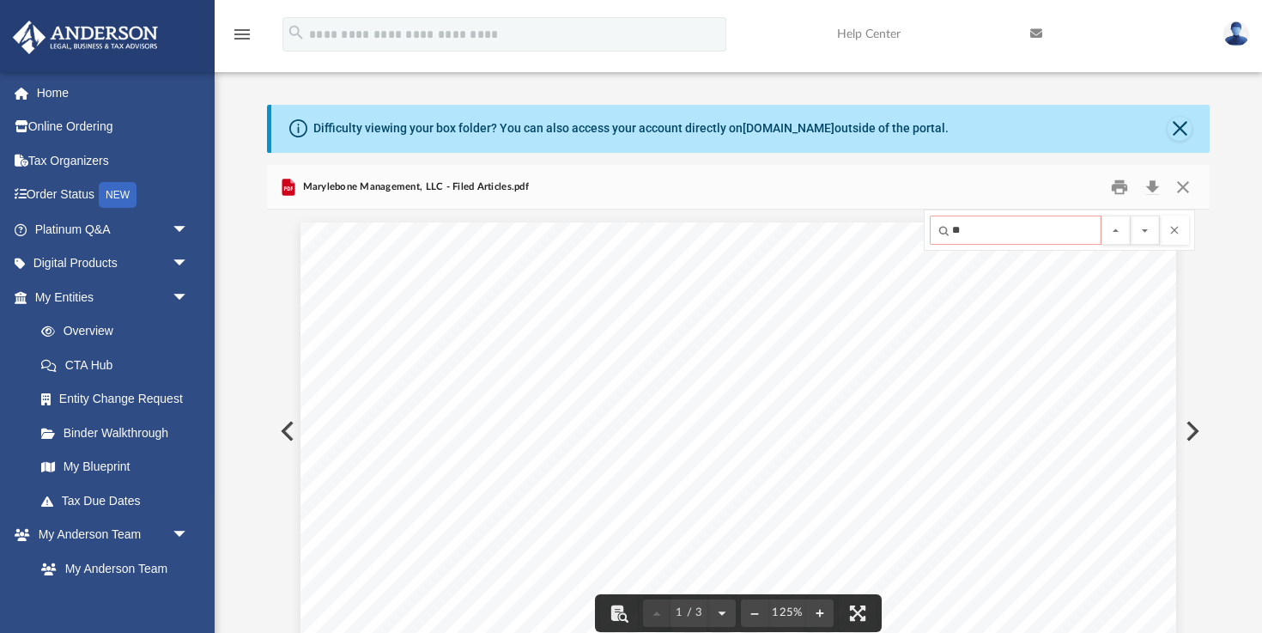
click at [285, 432] on button "Preview" at bounding box center [286, 431] width 38 height 48
click at [1182, 189] on button "Close" at bounding box center [1183, 186] width 31 height 27
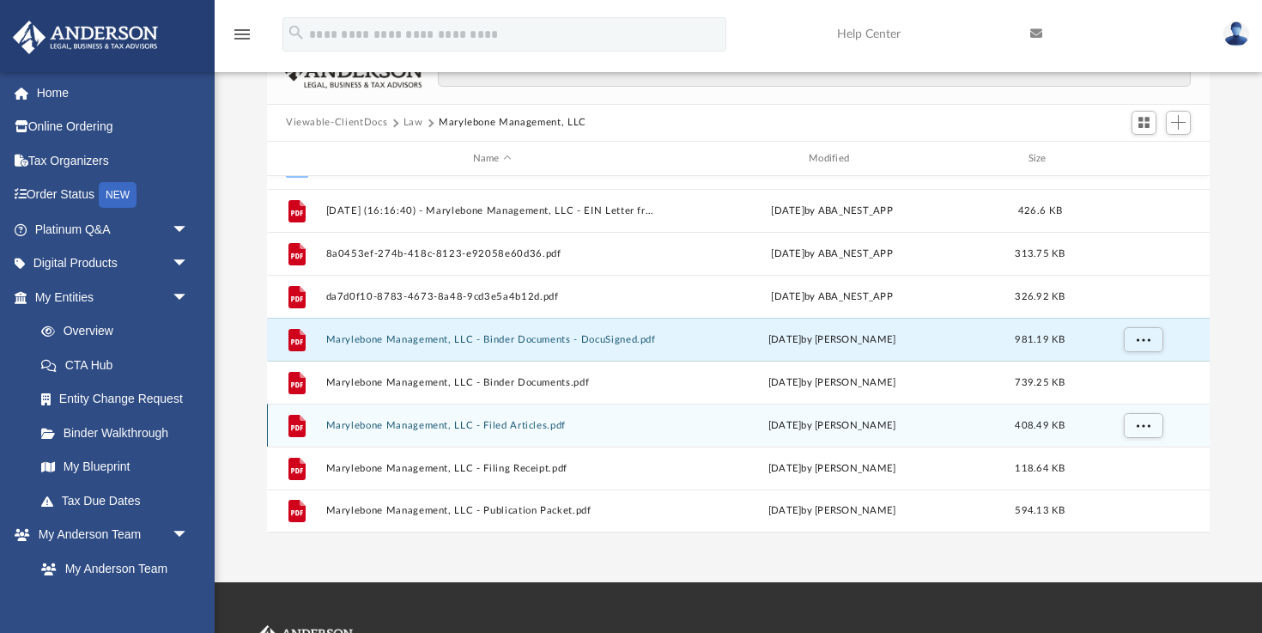
scroll to position [210, 0]
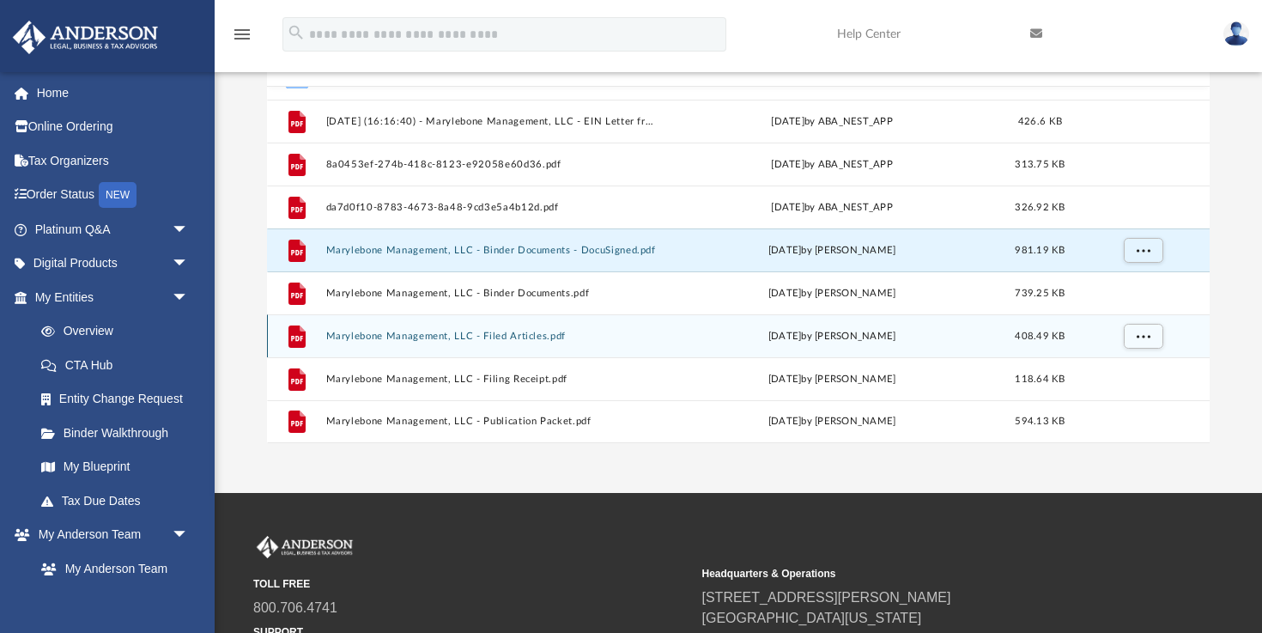
click at [528, 331] on button "Marylebone Management, LLC - Filed Articles.pdf" at bounding box center [492, 336] width 332 height 11
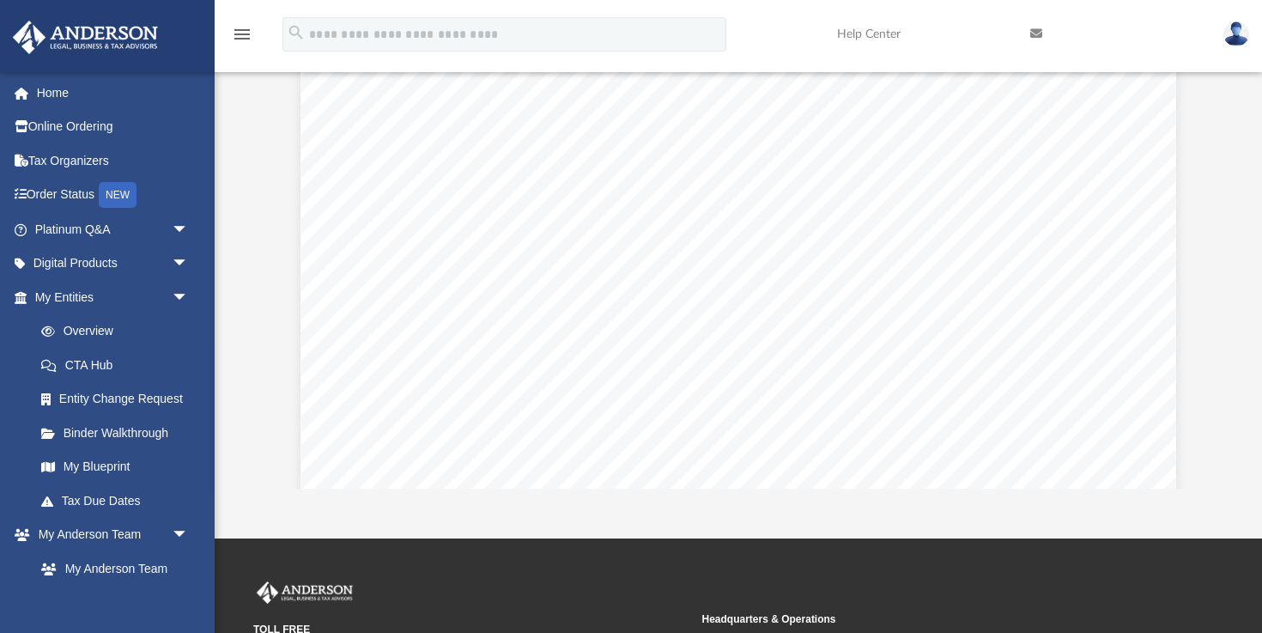
scroll to position [3034, 0]
